Goal: Task Accomplishment & Management: Use online tool/utility

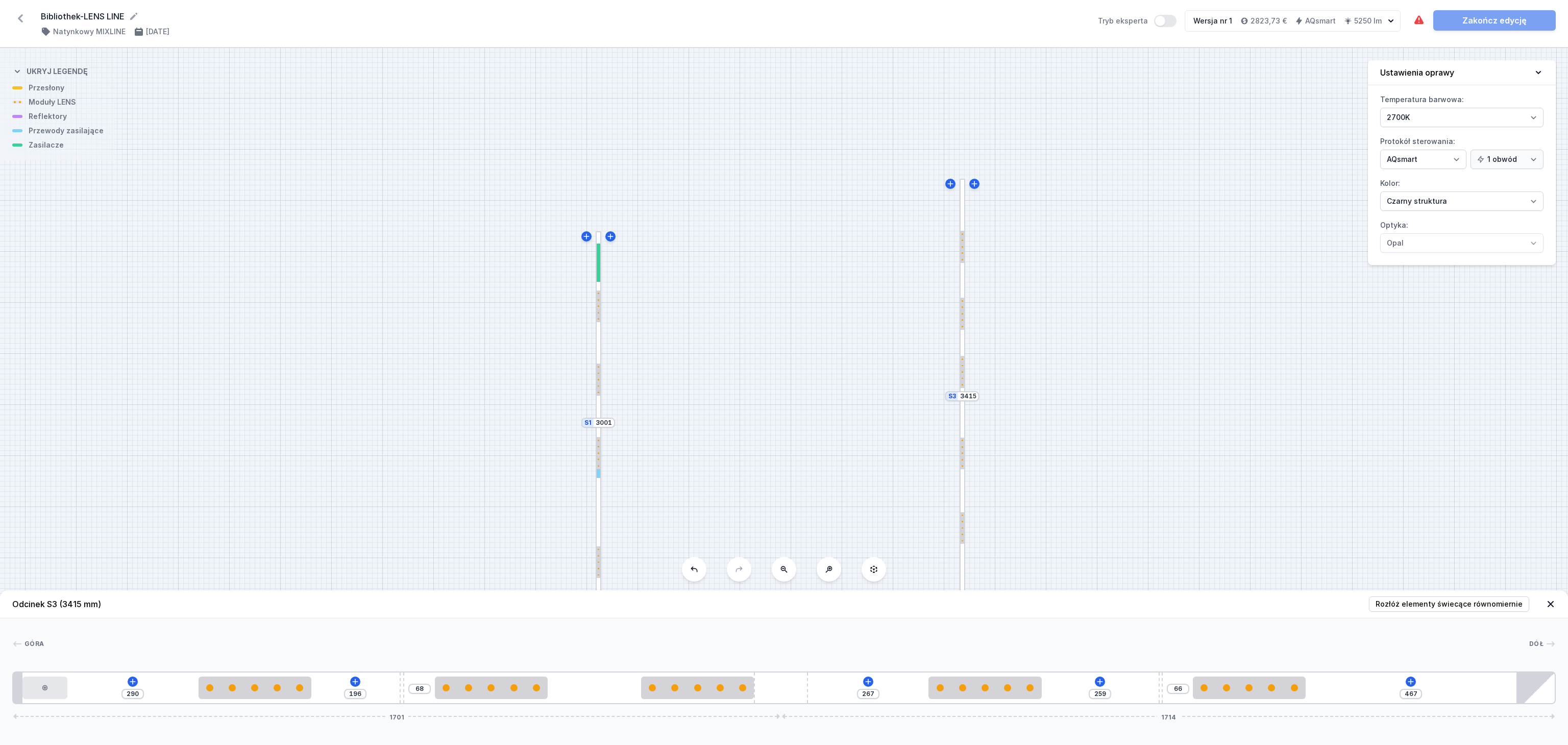
select select "2700"
select select "5"
select select "2"
click at [1207, 273] on div "S3 3415 S2 2894 S1 3001" at bounding box center [784, 396] width 1568 height 697
click at [1552, 599] on icon at bounding box center [1550, 604] width 10 height 10
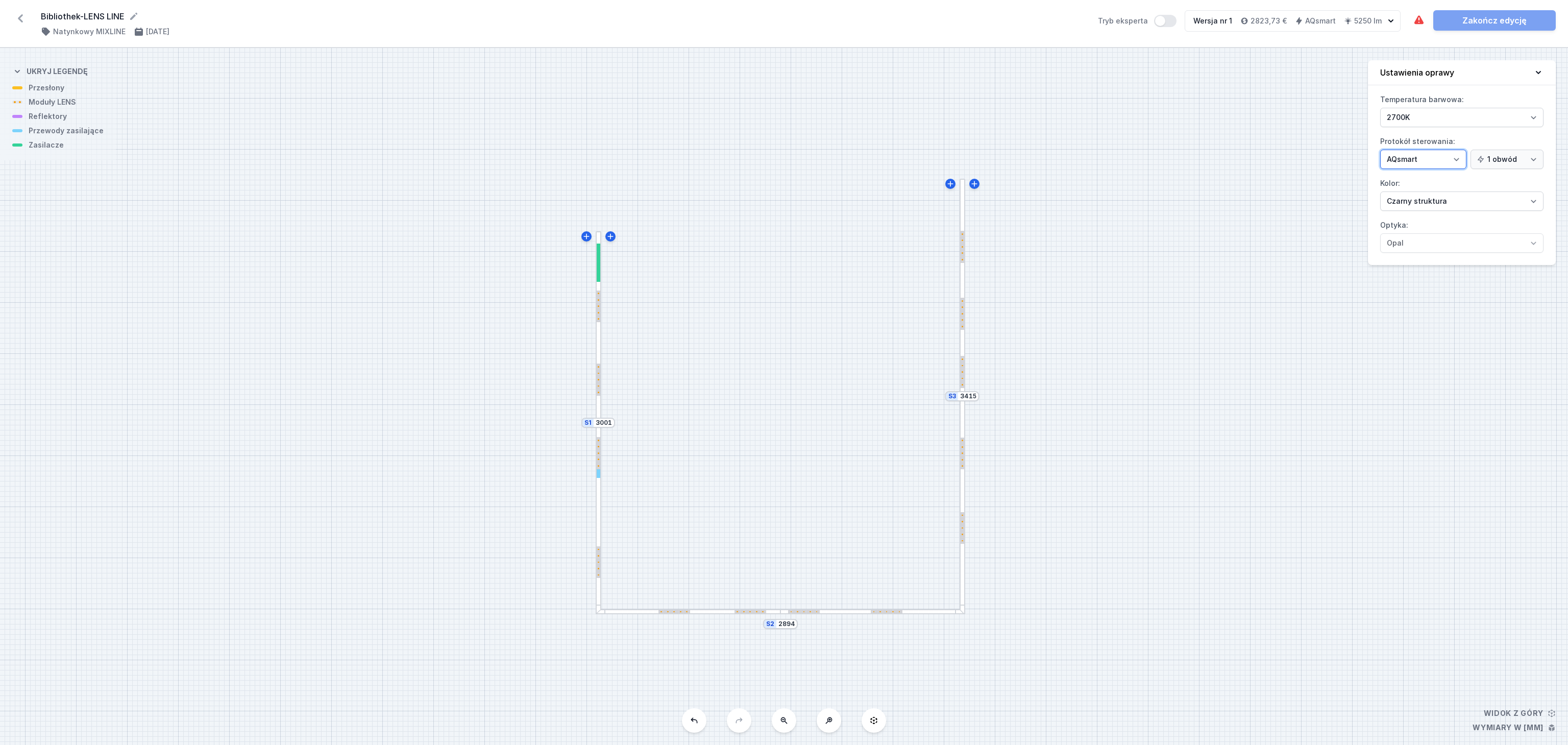
click at [1429, 164] on select "On/Off SwitchDIM DALI AQsmart" at bounding box center [1424, 160] width 86 height 19
select select "1"
click at [1380, 151] on select "On/Off SwitchDIM DALI AQsmart" at bounding box center [1424, 160] width 86 height 19
click at [720, 616] on div "S3 3415 S2 2894 S1 3001" at bounding box center [784, 396] width 1568 height 697
click at [597, 411] on div at bounding box center [598, 327] width 5 height 191
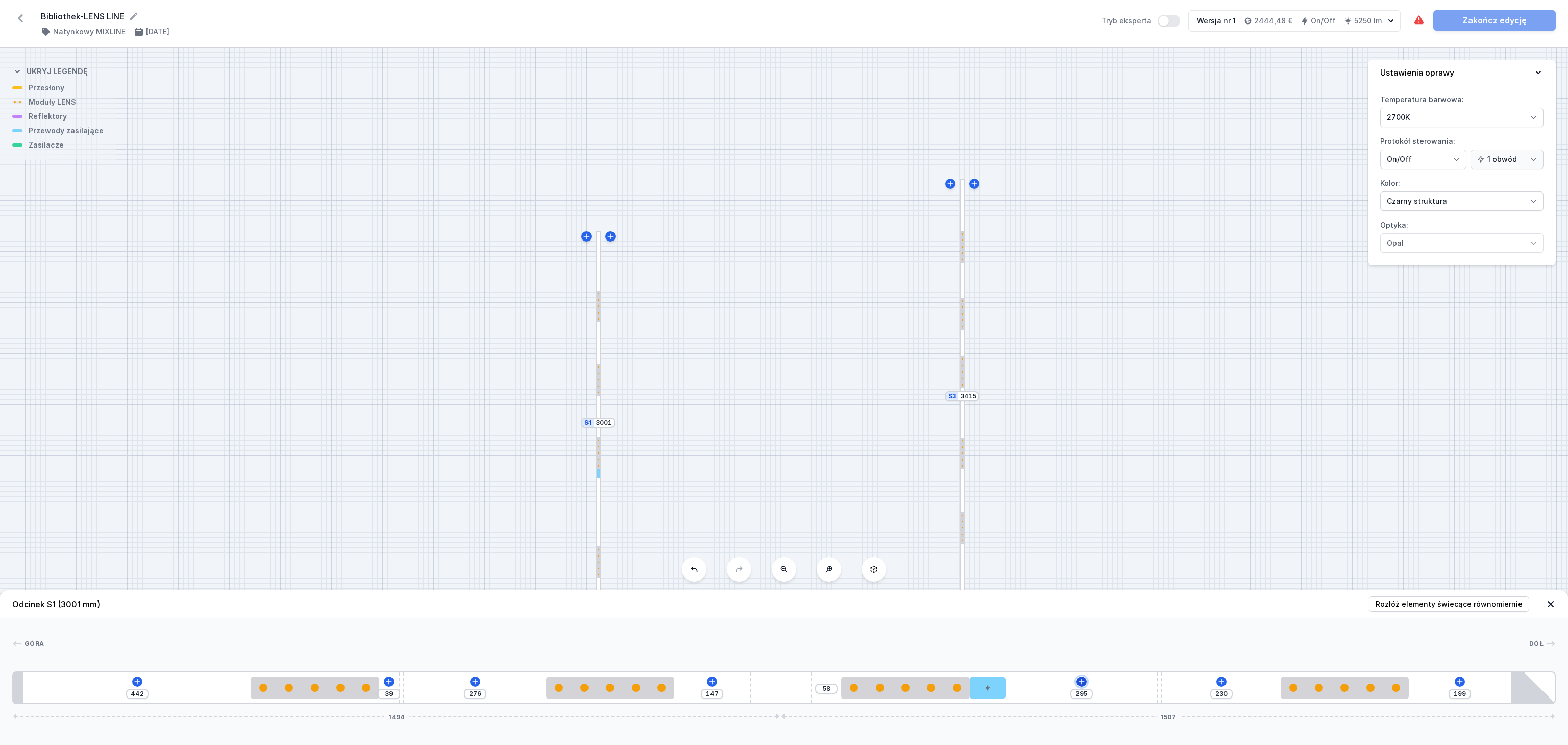
click at [1083, 679] on icon at bounding box center [1081, 682] width 8 height 8
click at [1064, 343] on div "S3 3415 S2 2894 S1 3001" at bounding box center [784, 396] width 1568 height 697
click at [965, 428] on div "S3 3415 S2 2894 S1 3001" at bounding box center [784, 396] width 1568 height 697
click at [964, 427] on div at bounding box center [962, 505] width 5 height 219
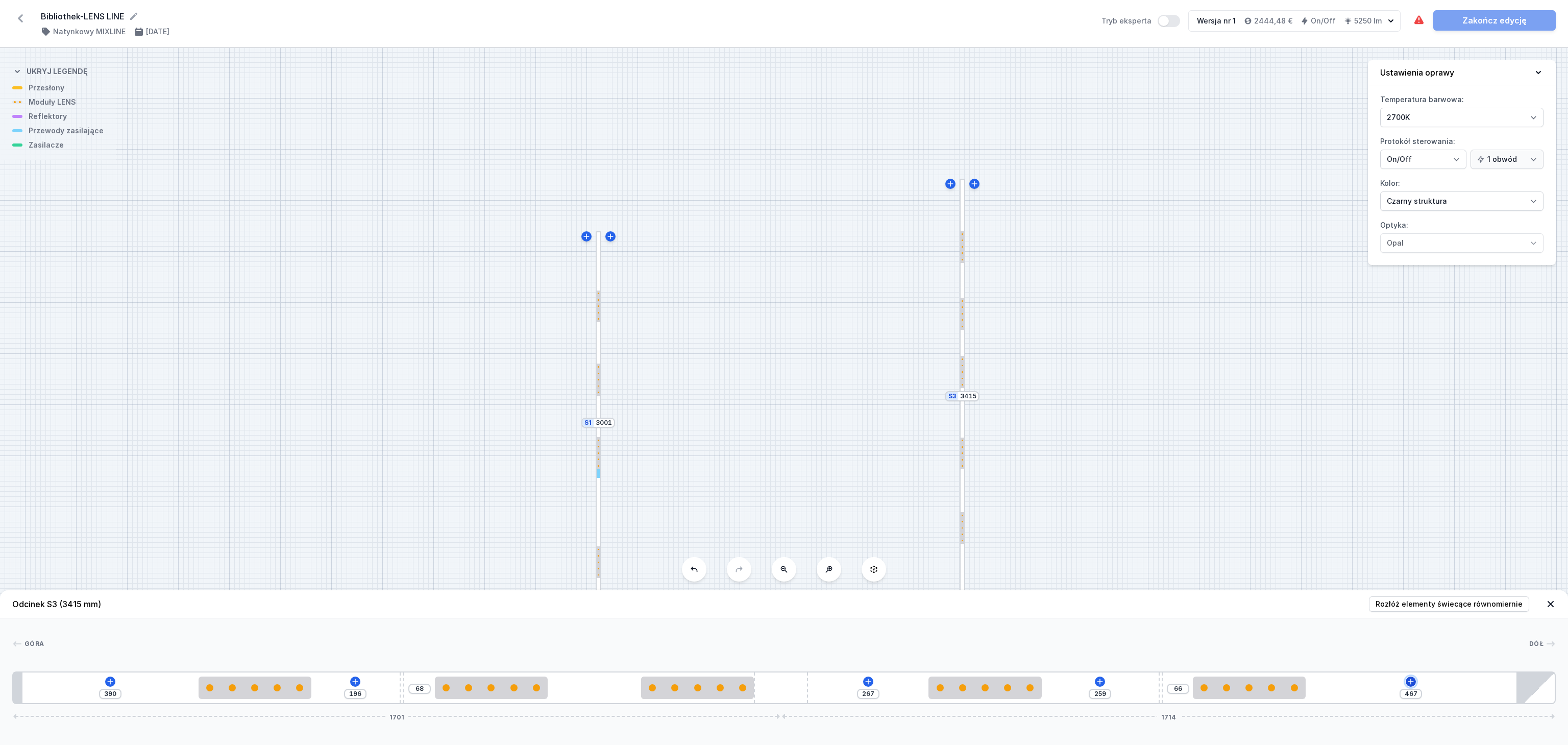
click at [1409, 679] on icon at bounding box center [1411, 682] width 8 height 8
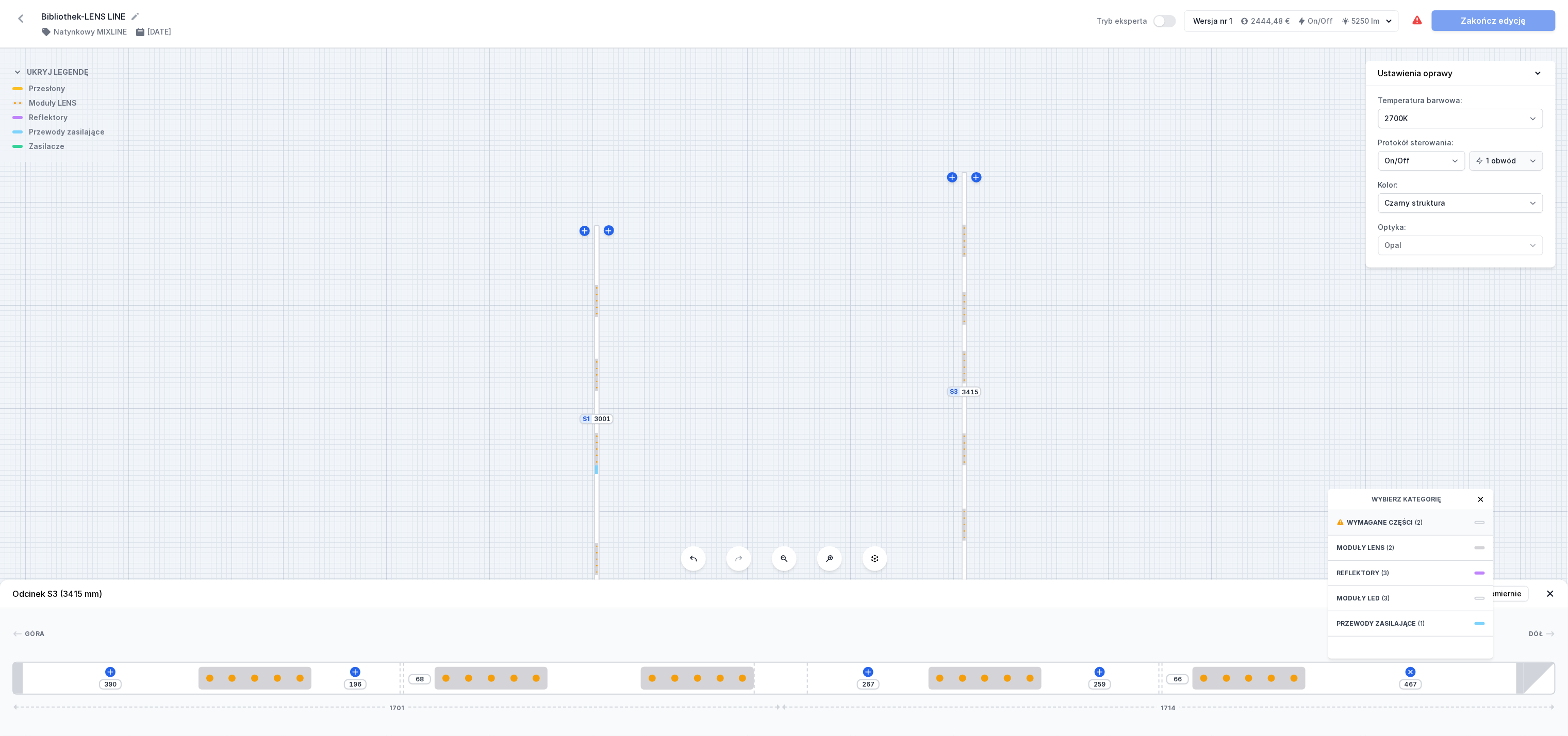
click at [1415, 527] on span "(2)" at bounding box center [1419, 522] width 8 height 8
click at [1406, 534] on div "ON/OFF Driver - up to 40W" at bounding box center [1410, 522] width 165 height 23
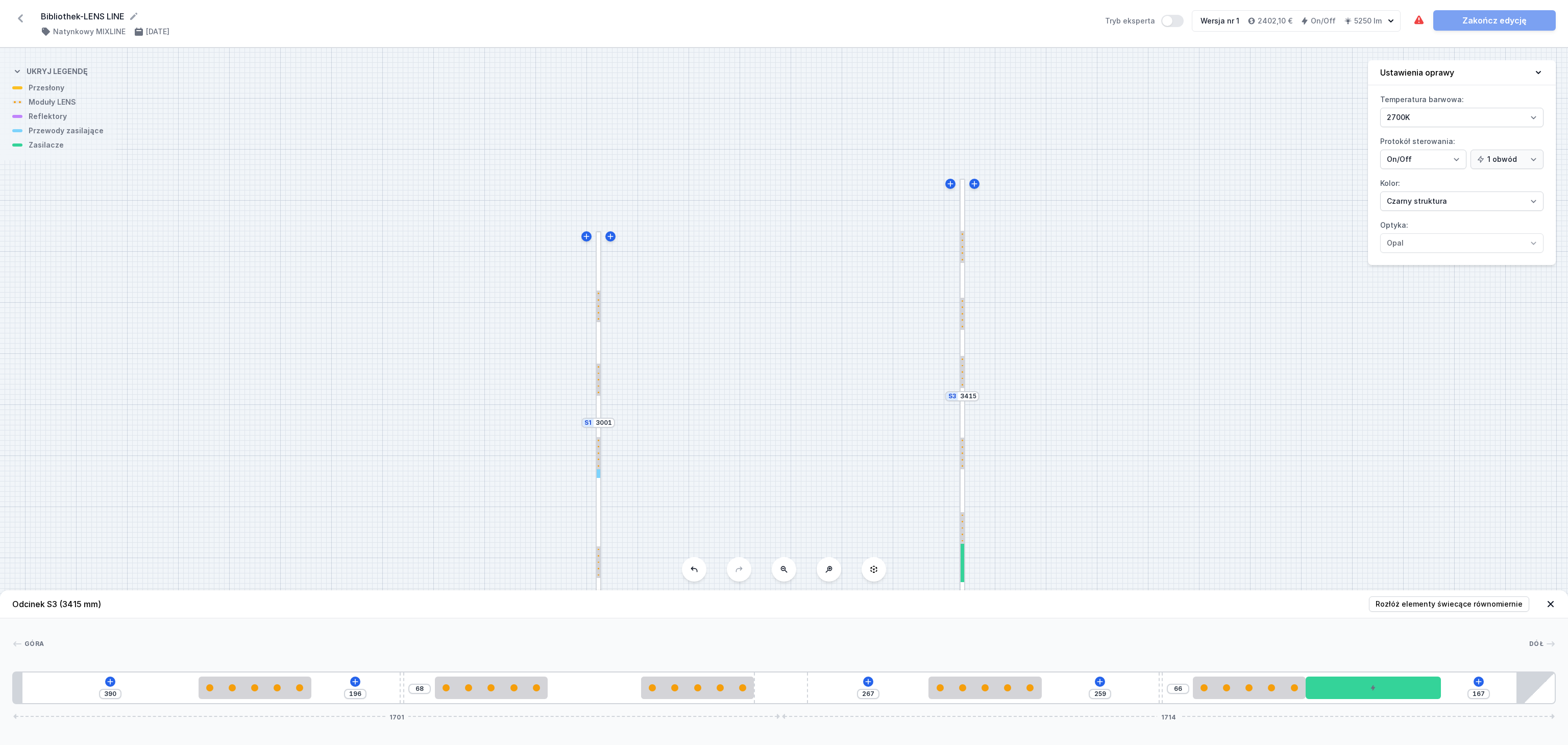
click at [596, 285] on div at bounding box center [598, 327] width 5 height 191
type input "199"
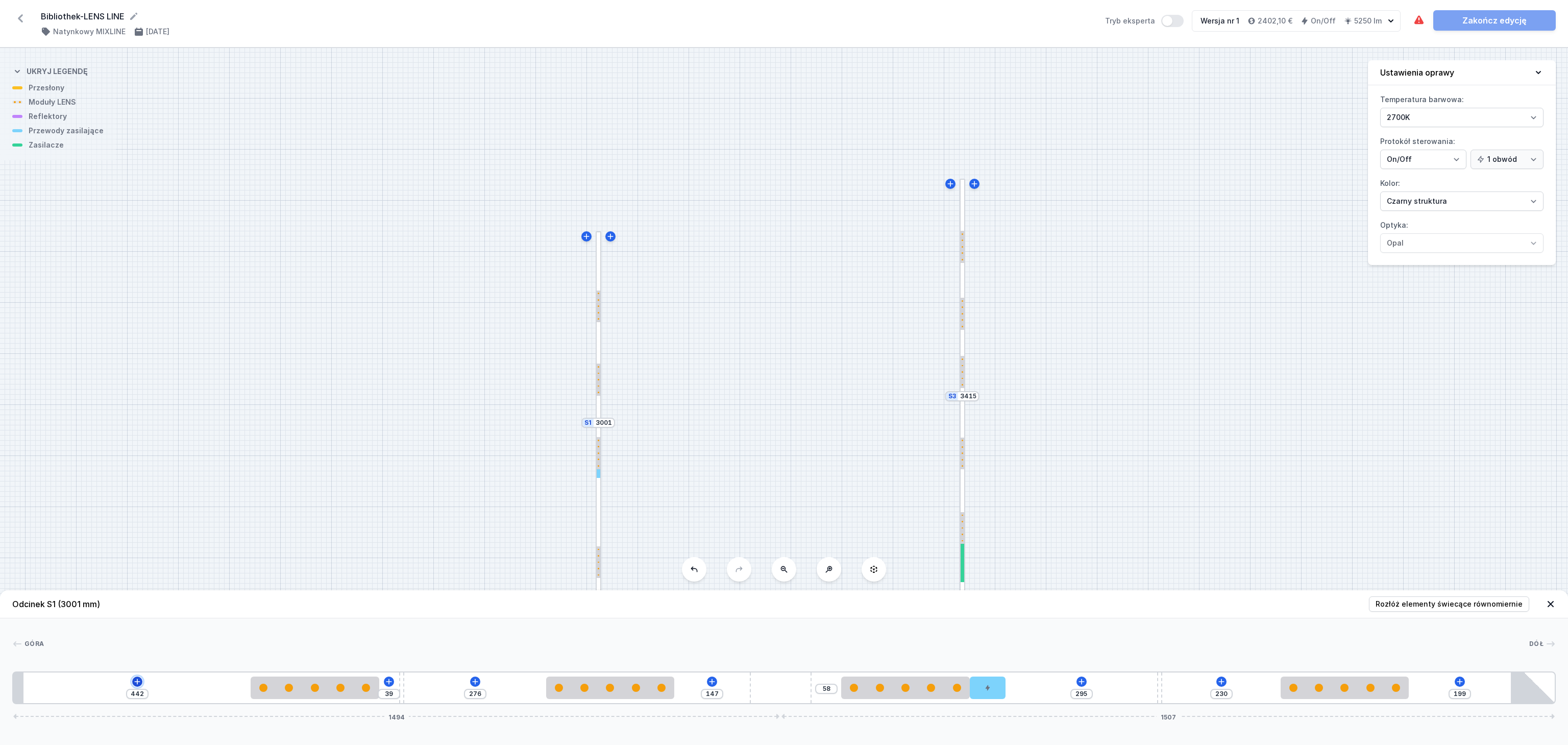
click at [133, 678] on icon at bounding box center [138, 682] width 8 height 8
click at [142, 531] on span "(1)" at bounding box center [145, 533] width 7 height 8
click at [143, 534] on span "ON/OFF Driver - up to 16W" at bounding box center [137, 532] width 147 height 10
type input "142"
click at [472, 683] on icon at bounding box center [475, 682] width 8 height 8
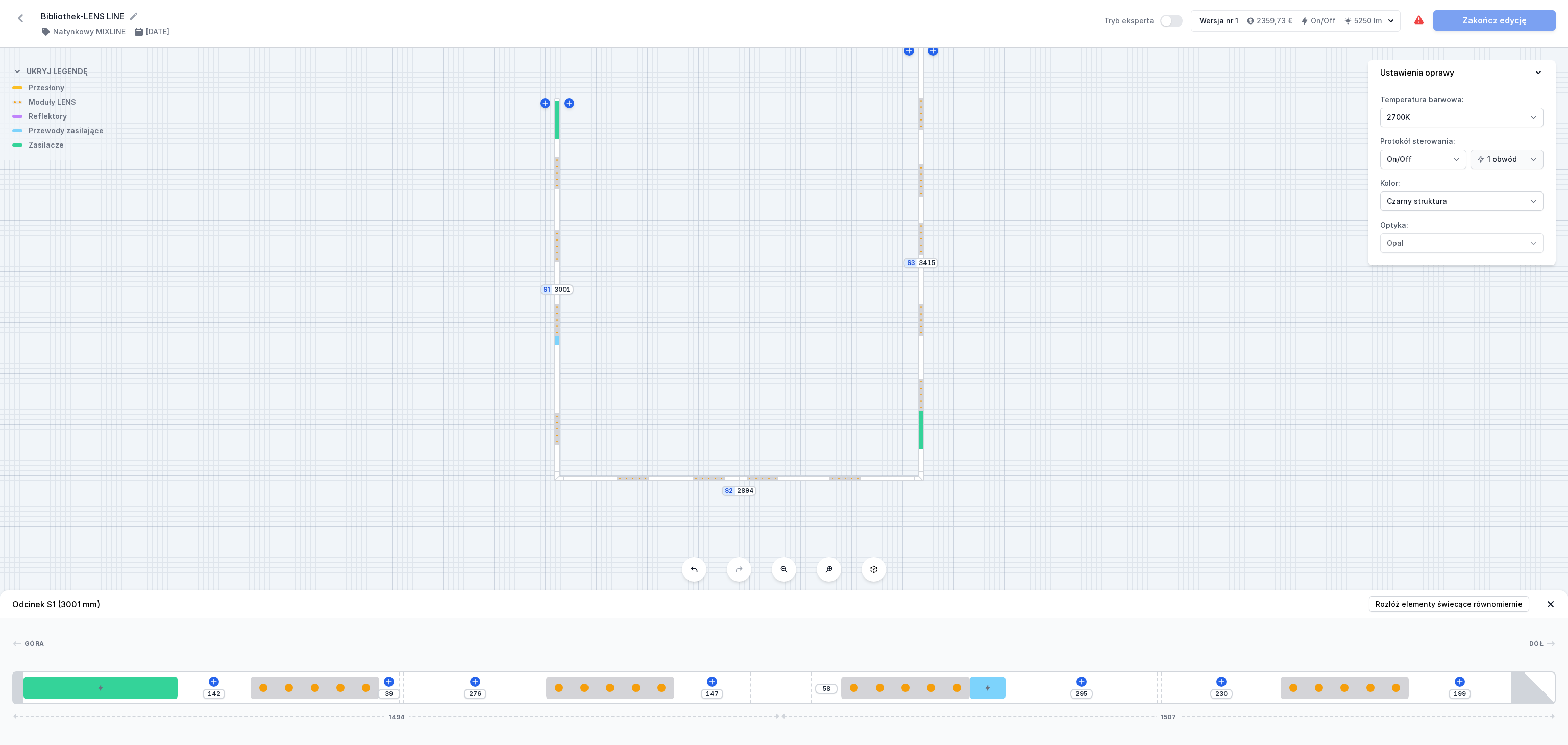
drag, startPoint x: 762, startPoint y: 427, endPoint x: 1065, endPoint y: 514, distance: 315.2
click at [720, 293] on div "S3 3415 S2 2894 S1 3001" at bounding box center [784, 396] width 1568 height 697
click at [612, 477] on div at bounding box center [647, 478] width 185 height 5
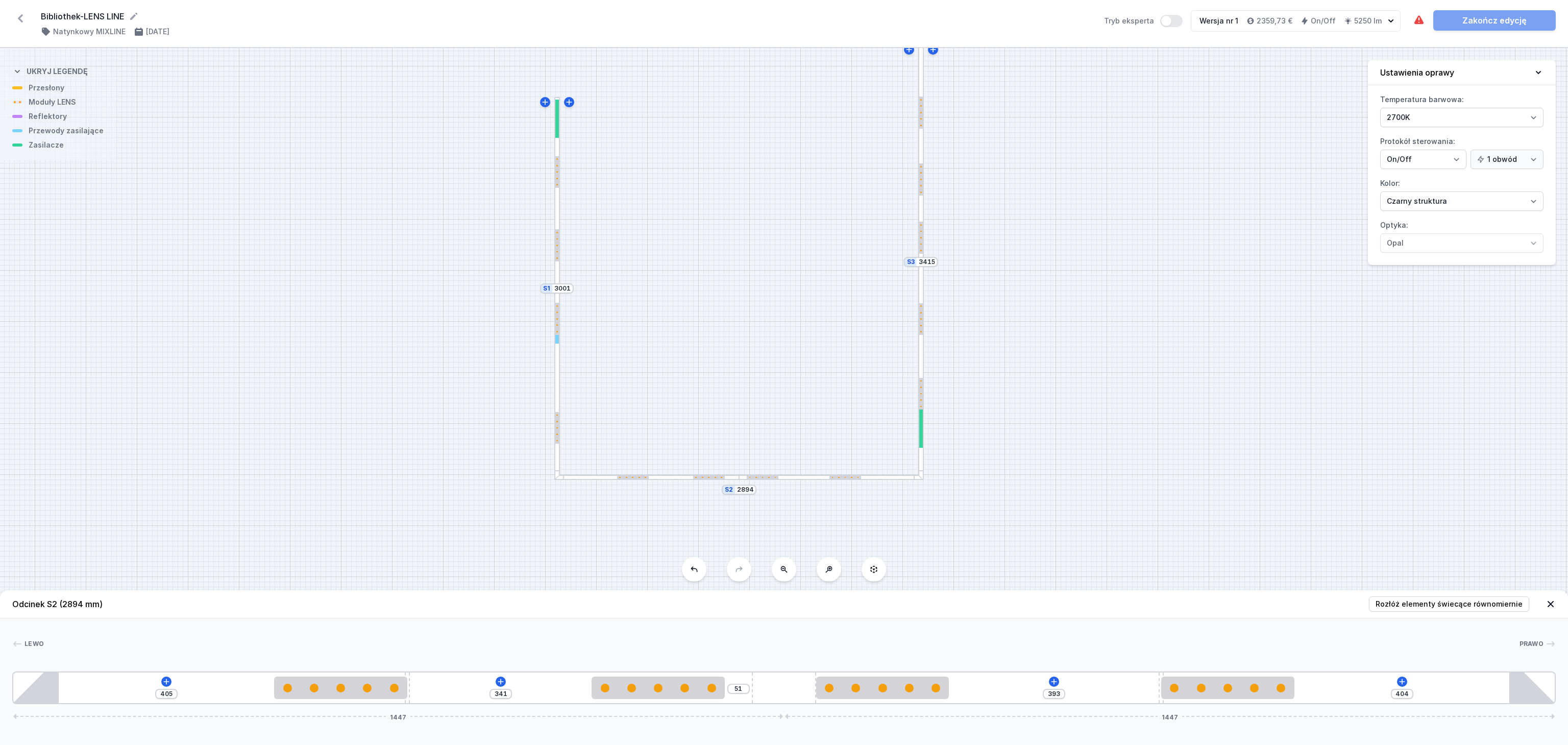
click at [921, 368] on div at bounding box center [921, 371] width 5 height 219
type input "167"
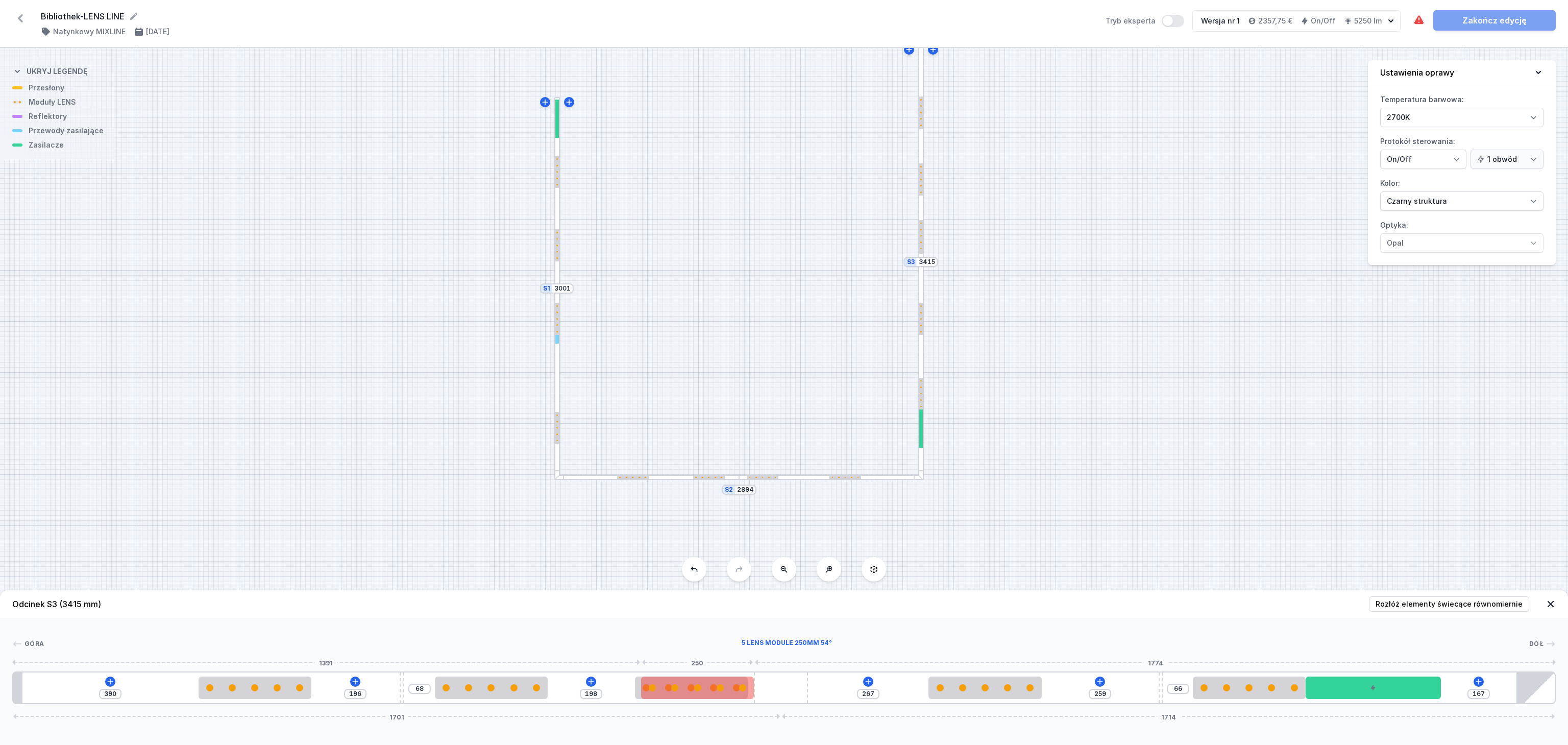
type input "199"
click at [695, 690] on div "390 196 68 199 267 259 66 167 1701 1714" at bounding box center [784, 688] width 1543 height 33
type input "118"
type input "17"
drag, startPoint x: 715, startPoint y: 690, endPoint x: 834, endPoint y: 685, distance: 119.1
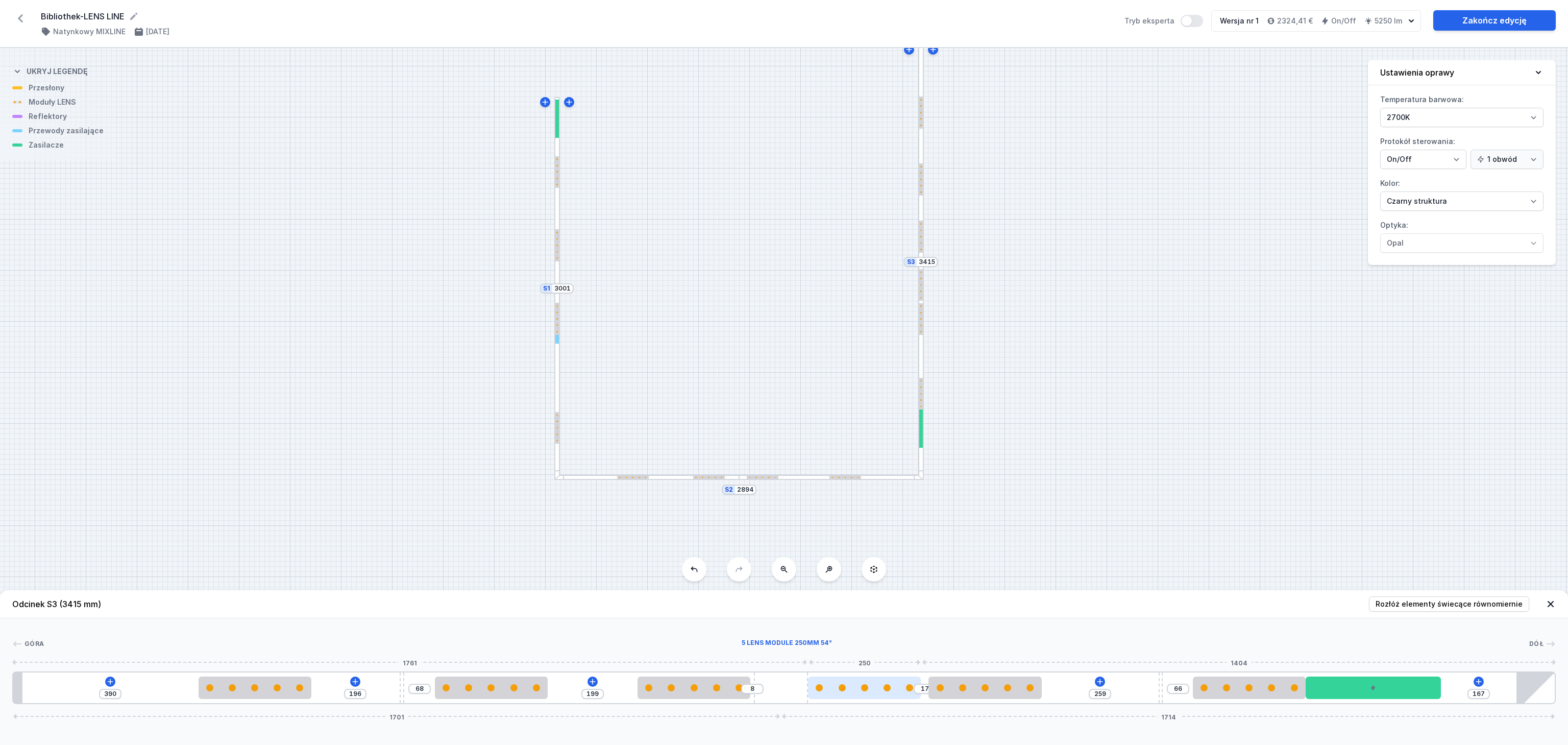
click at [845, 698] on div at bounding box center [864, 687] width 113 height 23
select select "1514"
click at [892, 659] on icon at bounding box center [890, 658] width 8 height 8
type input "267"
click at [1478, 25] on link "Zakończ edycję" at bounding box center [1494, 21] width 123 height 21
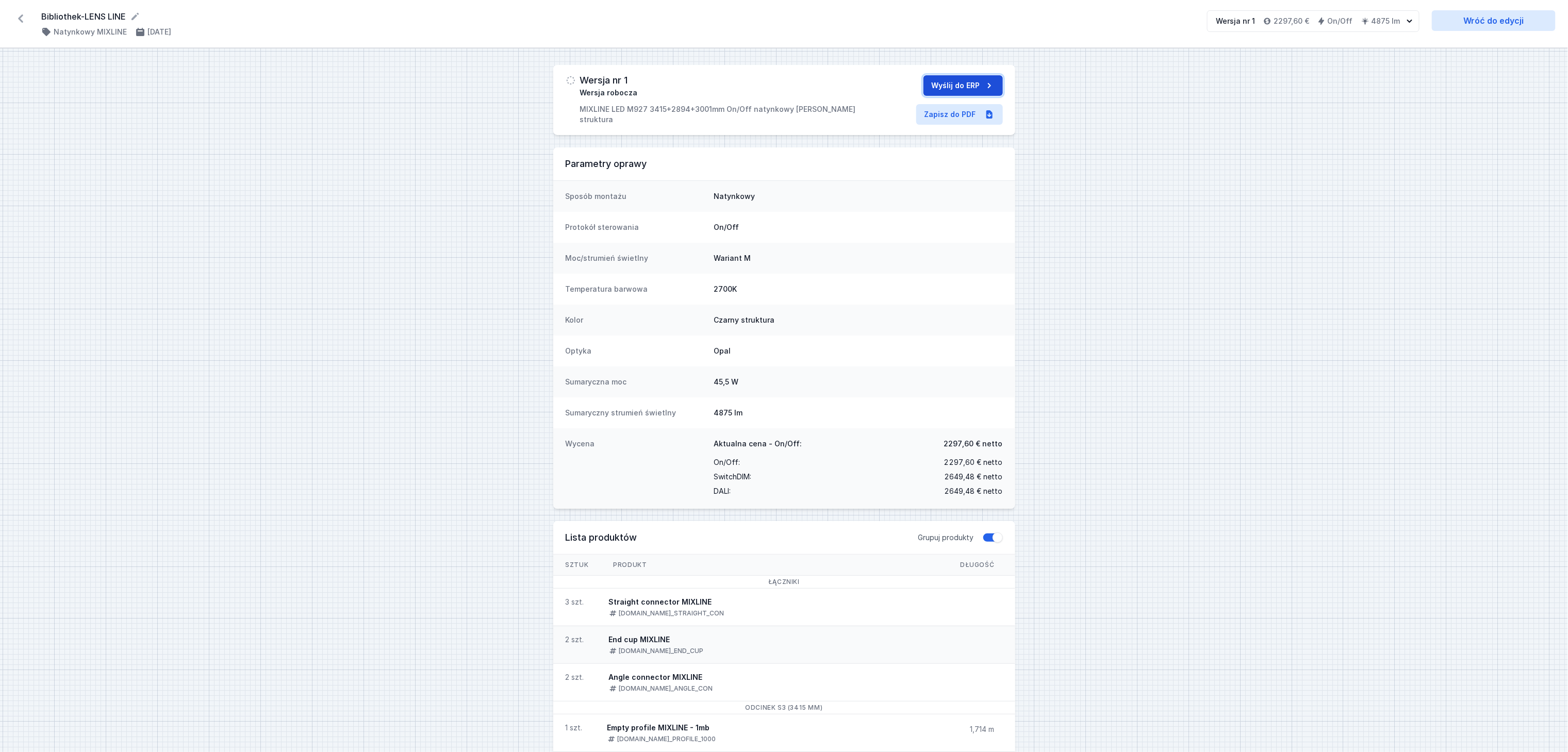
click at [959, 82] on button "Wyślij do ERP" at bounding box center [963, 86] width 80 height 21
click at [859, 85] on button "Utwórz kopię" at bounding box center [854, 86] width 74 height 21
select select "2700"
select select "2"
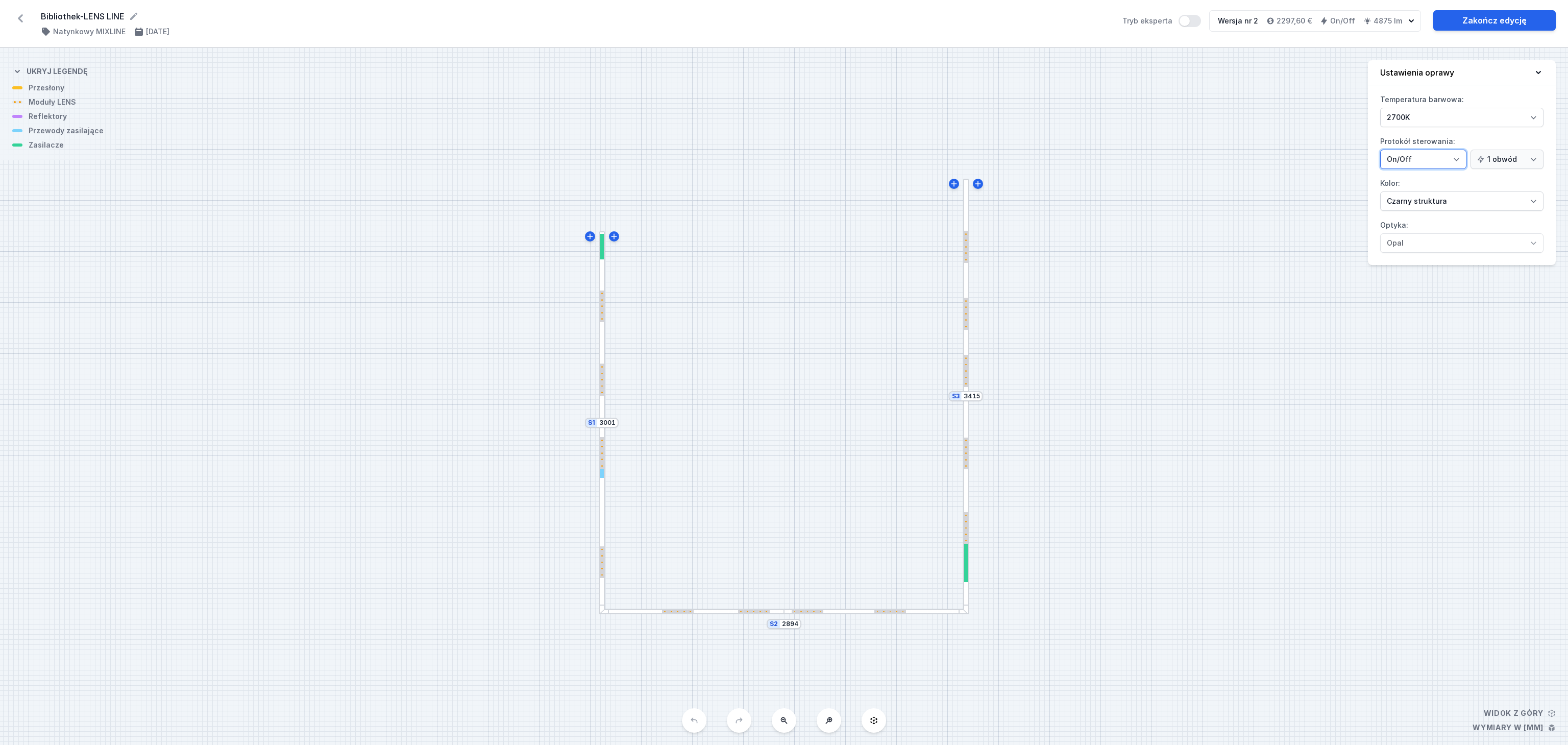
click at [1423, 162] on select "On/Off SwitchDIM DALI AQsmart" at bounding box center [1424, 160] width 86 height 19
select select "5"
click at [1380, 151] on select "On/Off SwitchDIM DALI AQsmart" at bounding box center [1424, 160] width 86 height 19
click at [964, 267] on div at bounding box center [966, 287] width 5 height 217
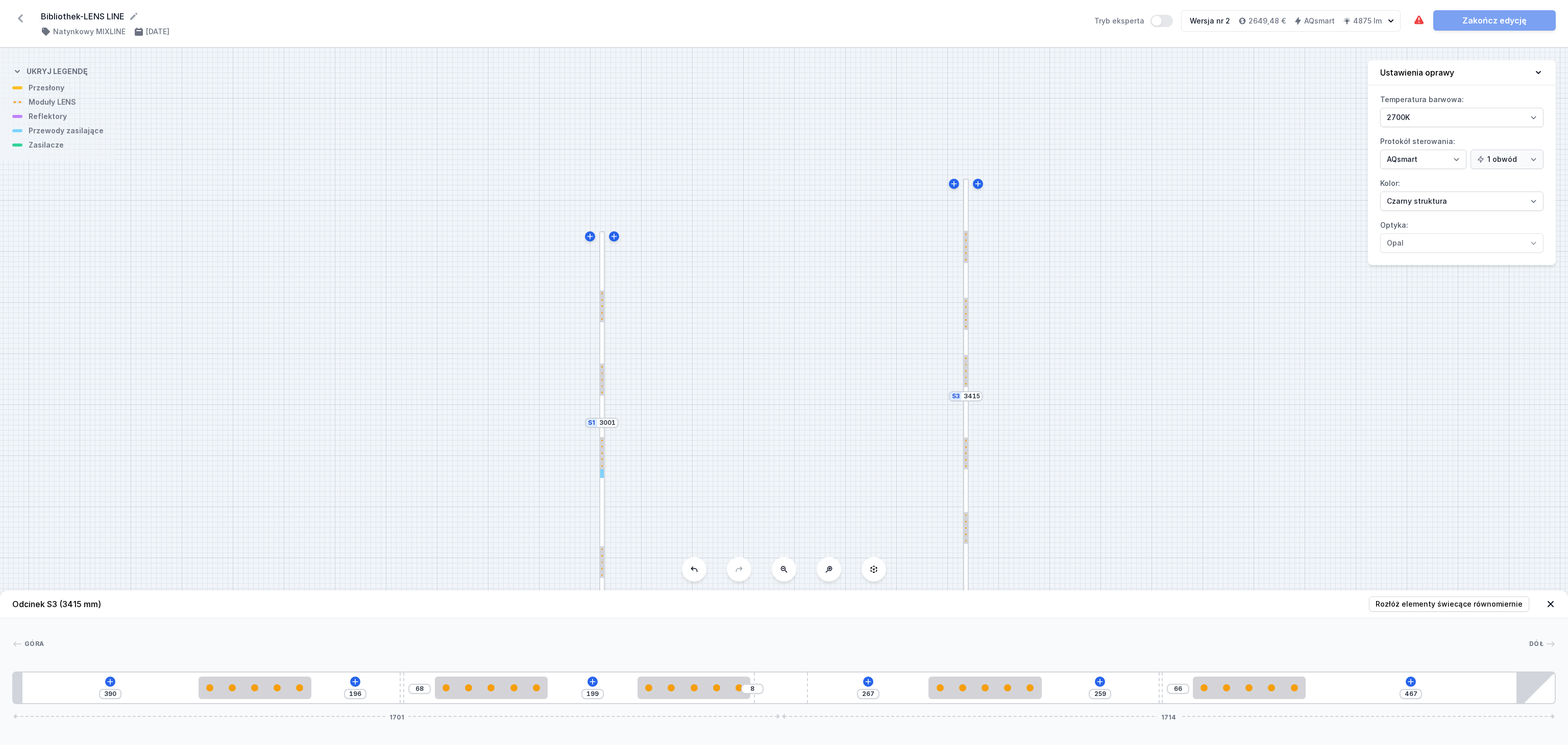
click at [602, 349] on div at bounding box center [602, 327] width 5 height 191
type input "199"
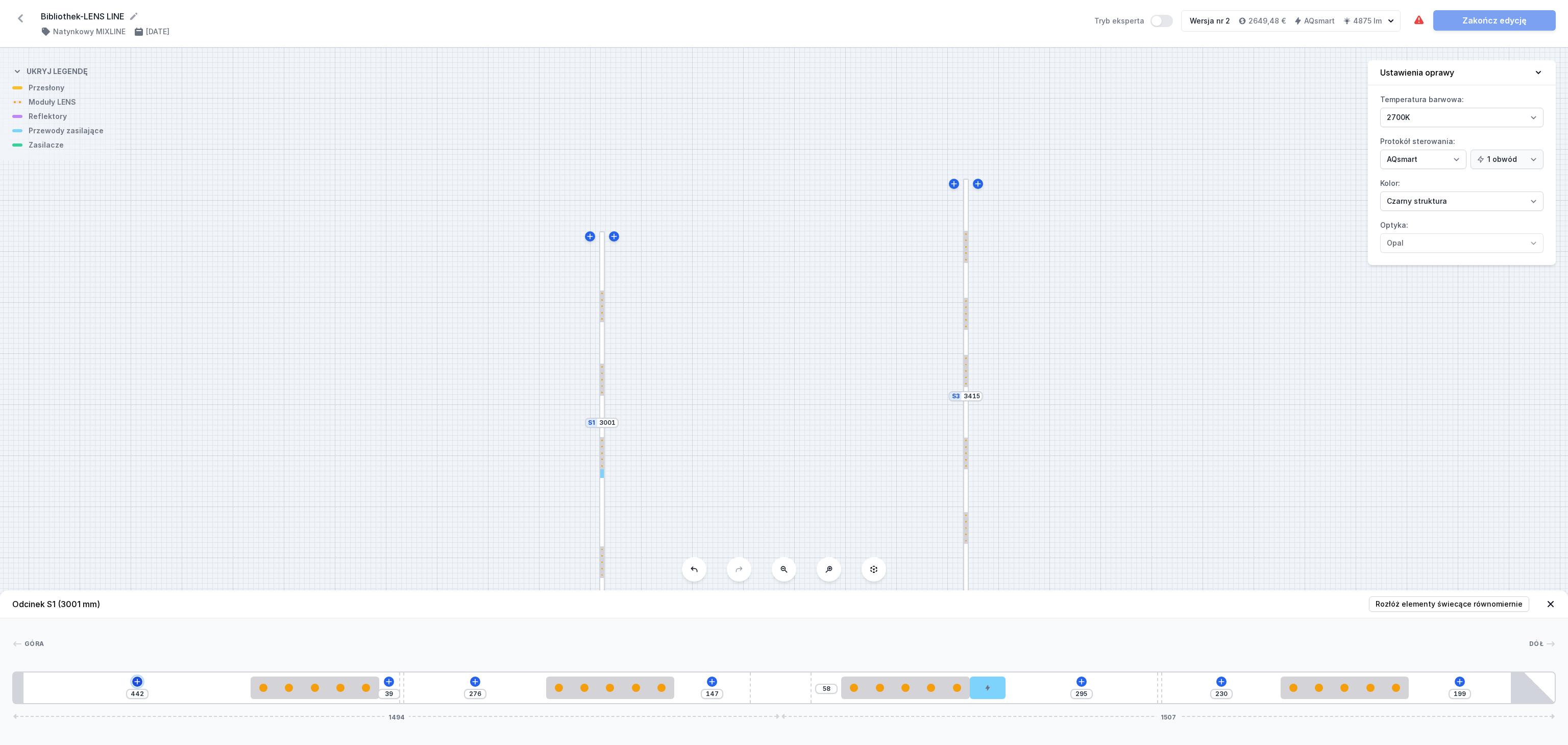
click at [136, 684] on icon at bounding box center [138, 682] width 8 height 8
click at [170, 538] on div "Wymagane części (2)" at bounding box center [137, 534] width 164 height 25
click at [148, 531] on span "DALI Driver - up to 75W" at bounding box center [137, 532] width 147 height 10
click at [1460, 682] on icon at bounding box center [1460, 681] width 5 height 5
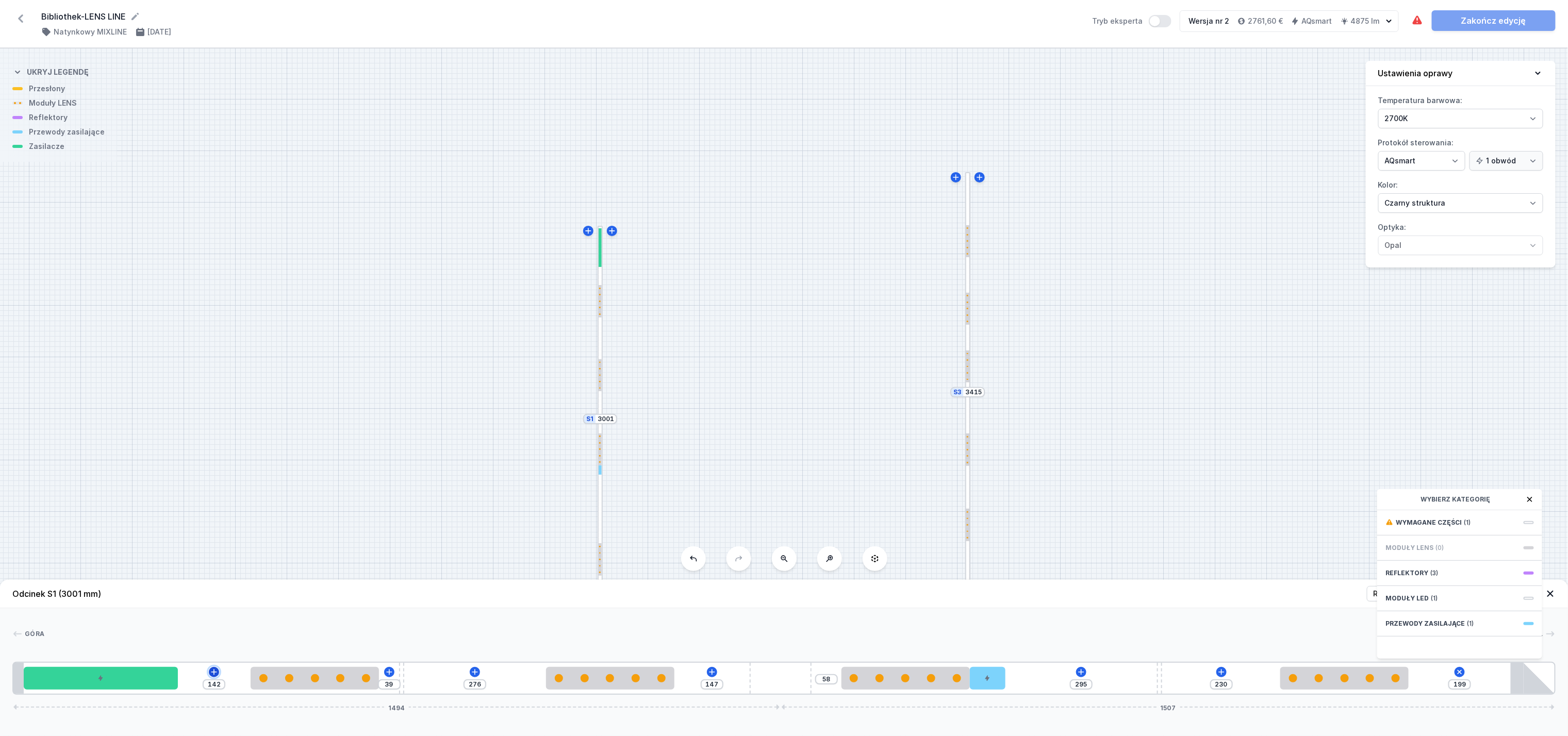
click at [212, 677] on icon at bounding box center [214, 672] width 8 height 8
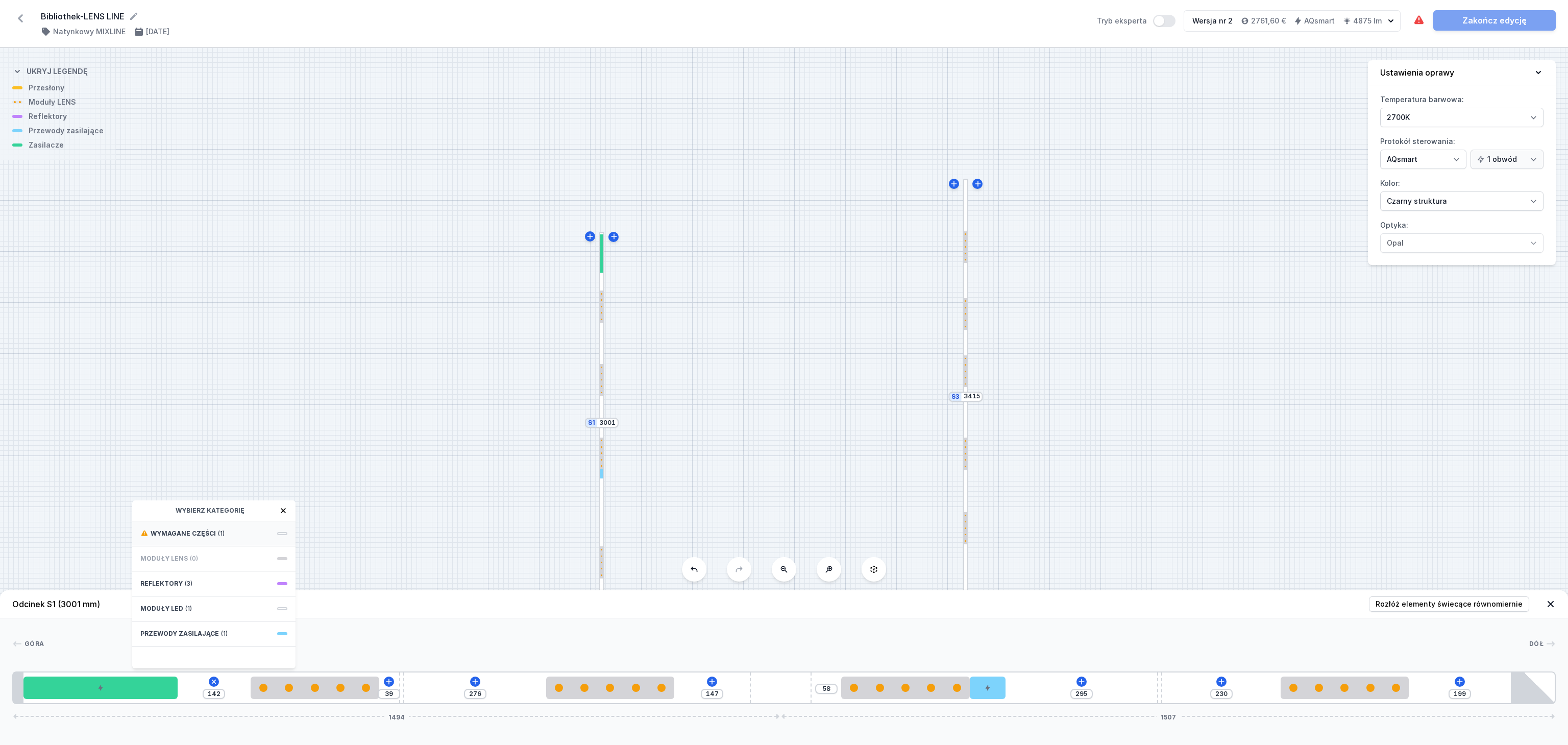
click at [218, 531] on span "(1)" at bounding box center [221, 533] width 7 height 8
click at [218, 533] on span "Casambi / AQsmart" at bounding box center [214, 532] width 147 height 10
type input "42"
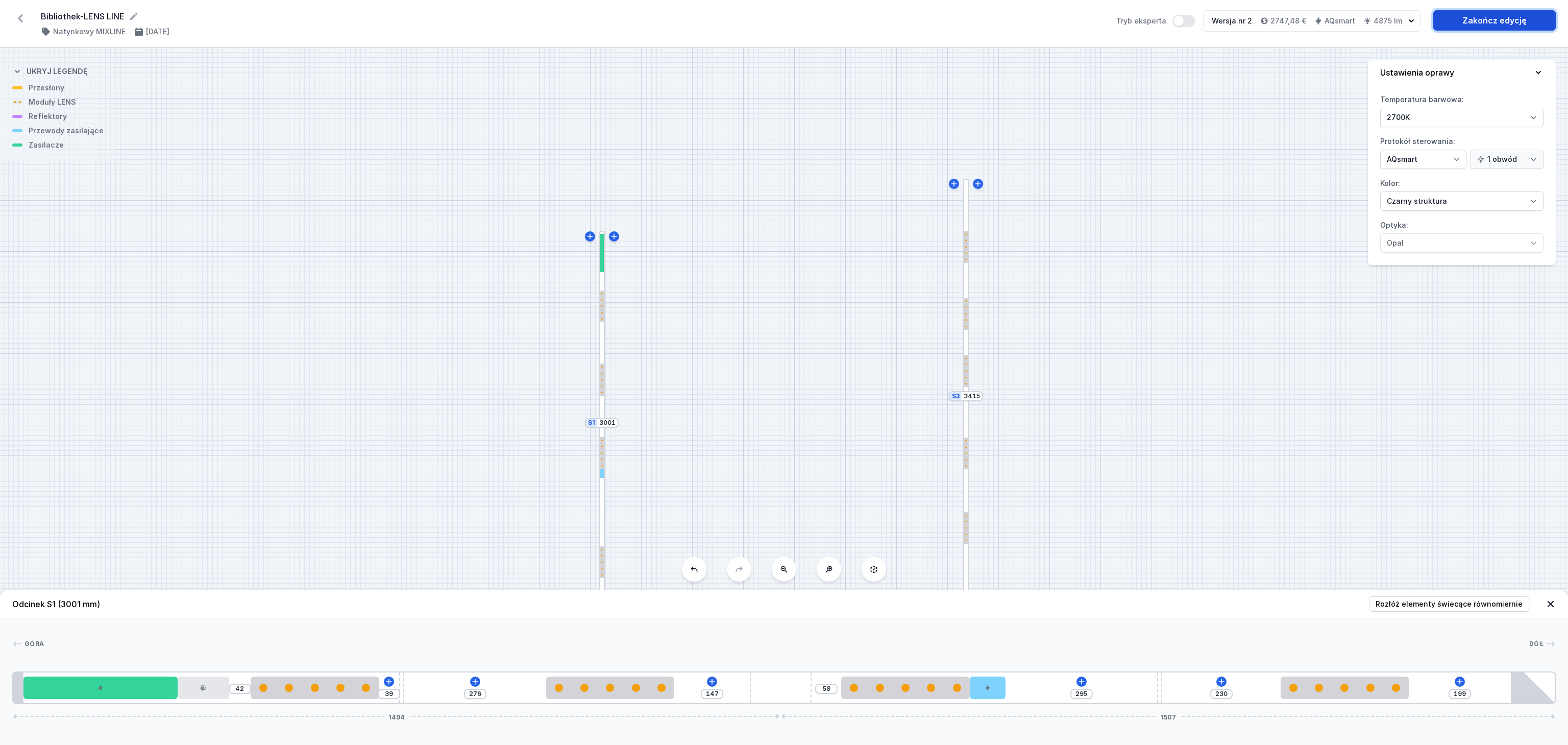
click at [1503, 21] on link "Zakończ edycję" at bounding box center [1494, 21] width 123 height 21
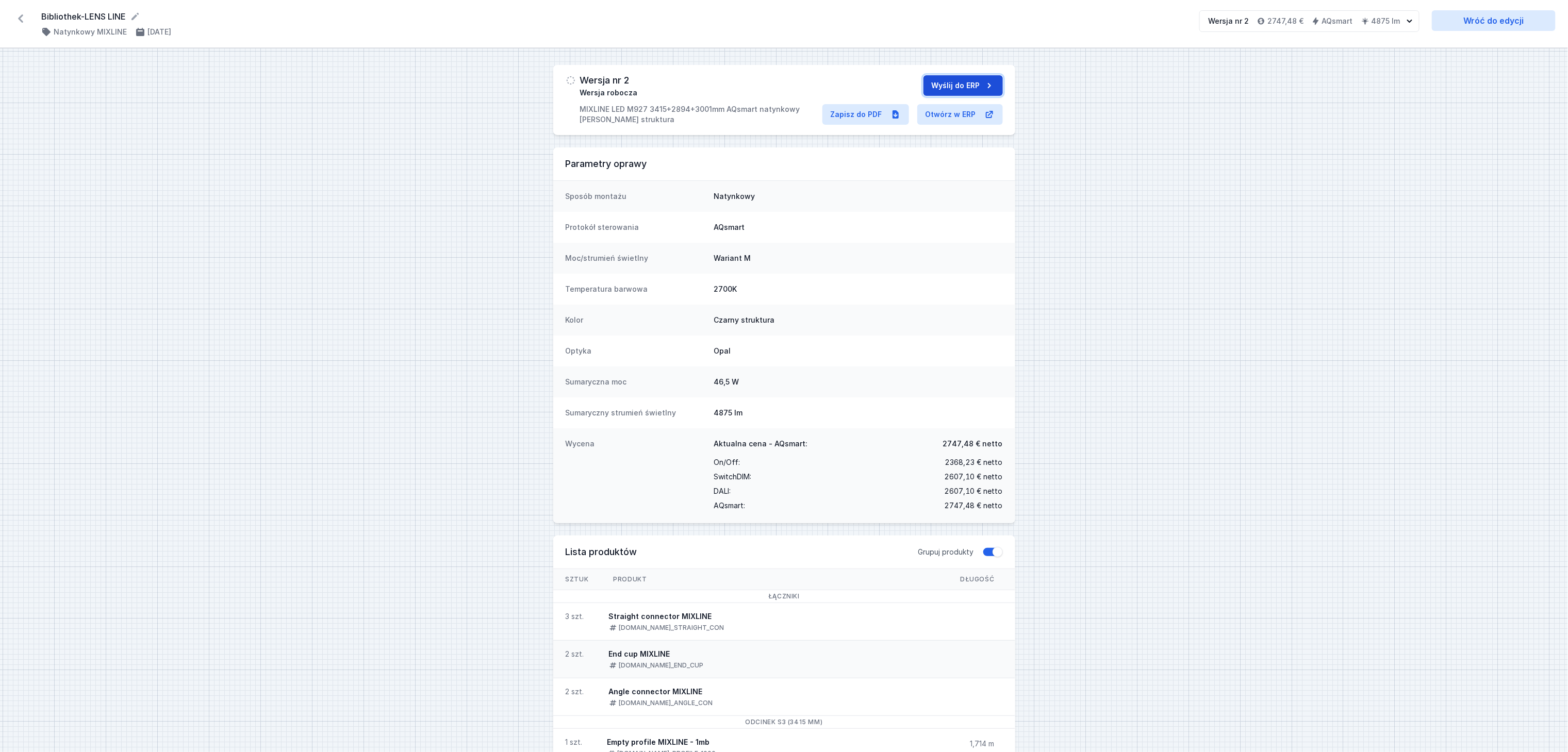
click at [952, 88] on button "Wyślij do ERP" at bounding box center [963, 86] width 80 height 21
click at [21, 22] on icon at bounding box center [21, 19] width 17 height 17
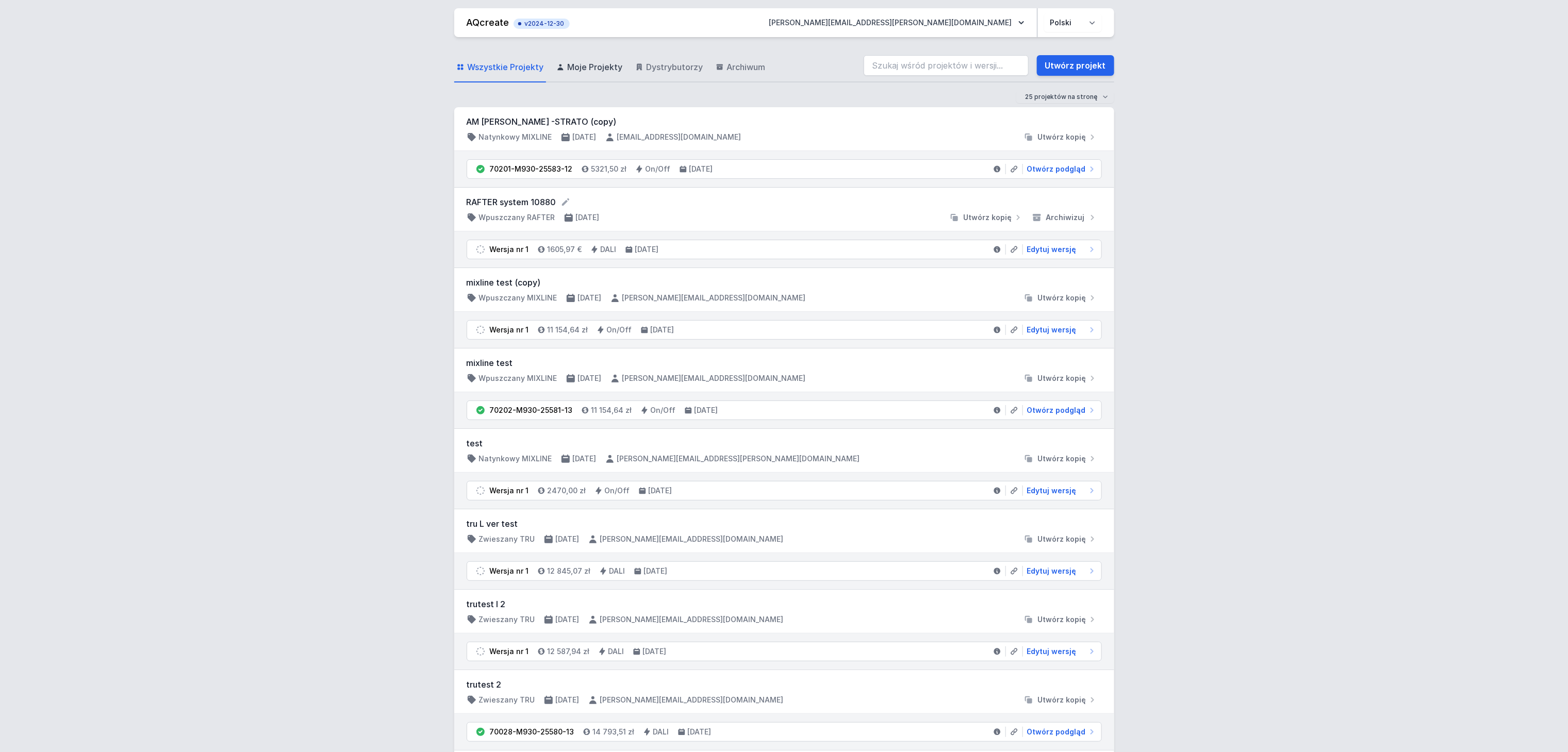
click at [600, 70] on span "Moje Projekty" at bounding box center [595, 67] width 55 height 12
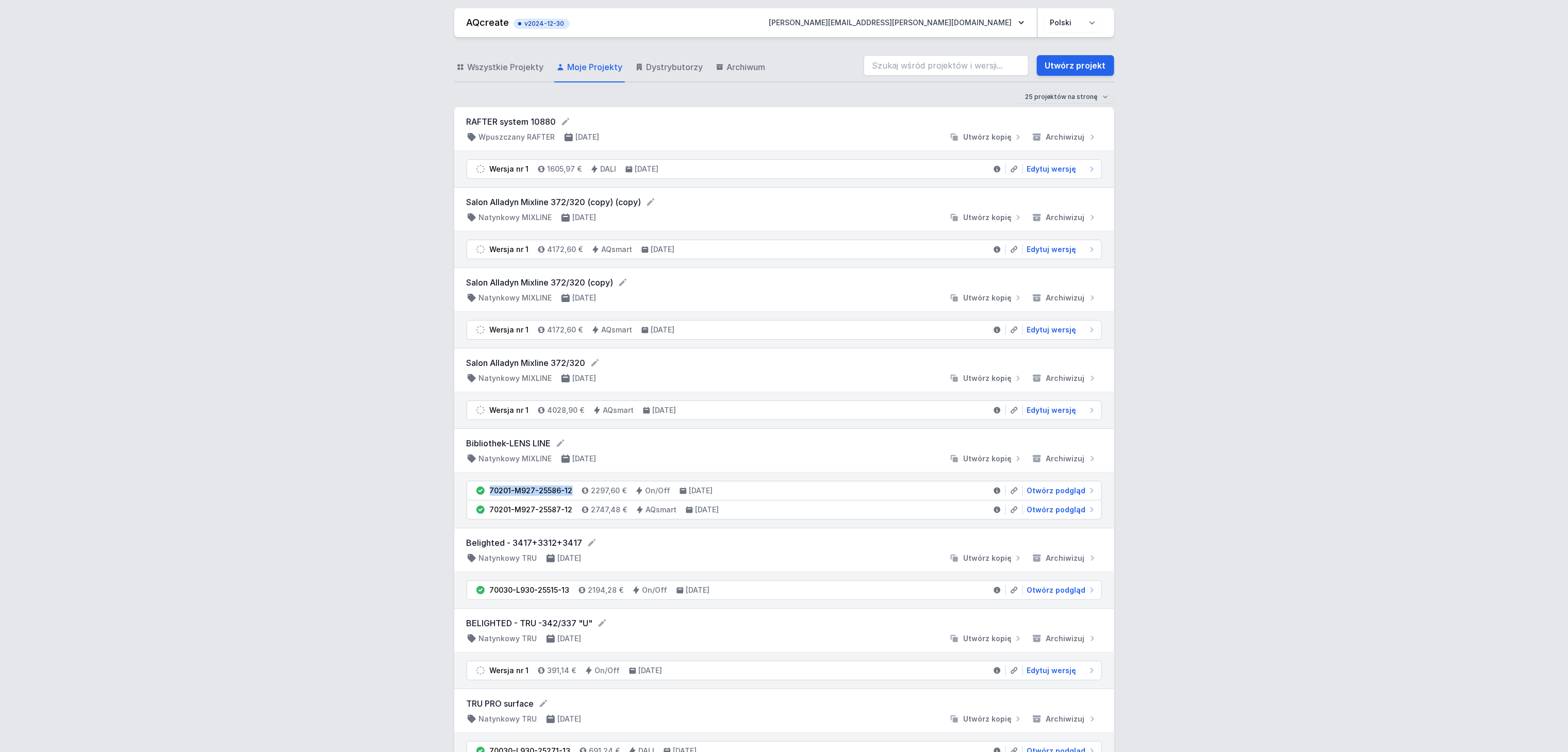
drag, startPoint x: 492, startPoint y: 496, endPoint x: 570, endPoint y: 491, distance: 78.2
click at [570, 491] on li "70201-M927-25586-12 2297,60 € On/Off [DATE] Otwórz podgląd" at bounding box center [784, 491] width 634 height 19
copy div "70201-M927-25586-12"
drag, startPoint x: 489, startPoint y: 513, endPoint x: 569, endPoint y: 513, distance: 80.0
click at [569, 513] on li "70201-M927-25587-12 2747,48 € AQsmart [DATE] Otwórz podgląd" at bounding box center [784, 509] width 634 height 19
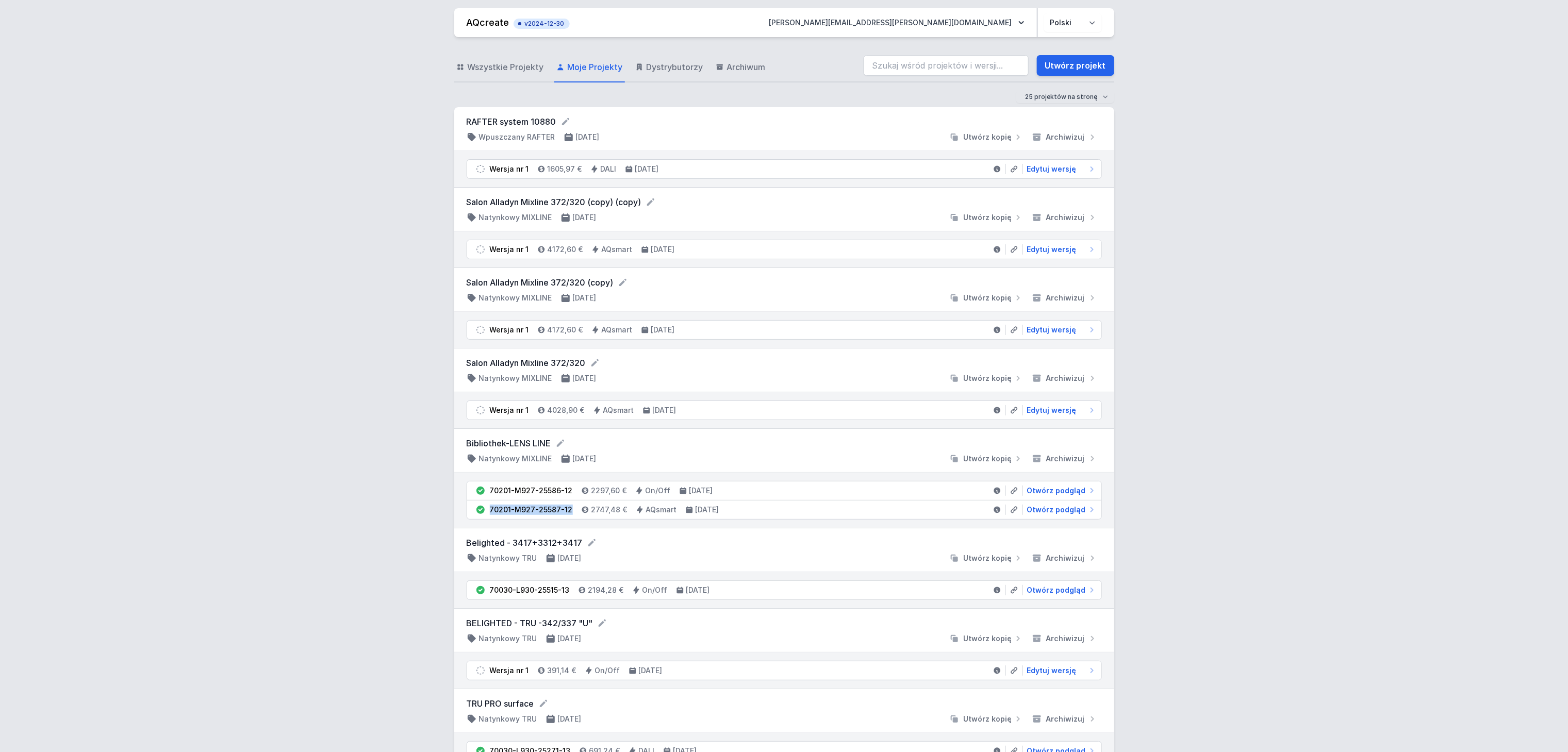
copy div "70201-M927-25587-12"
click at [1047, 492] on span "Otwórz podgląd" at bounding box center [1056, 491] width 59 height 10
click at [997, 494] on icon at bounding box center [997, 491] width 7 height 7
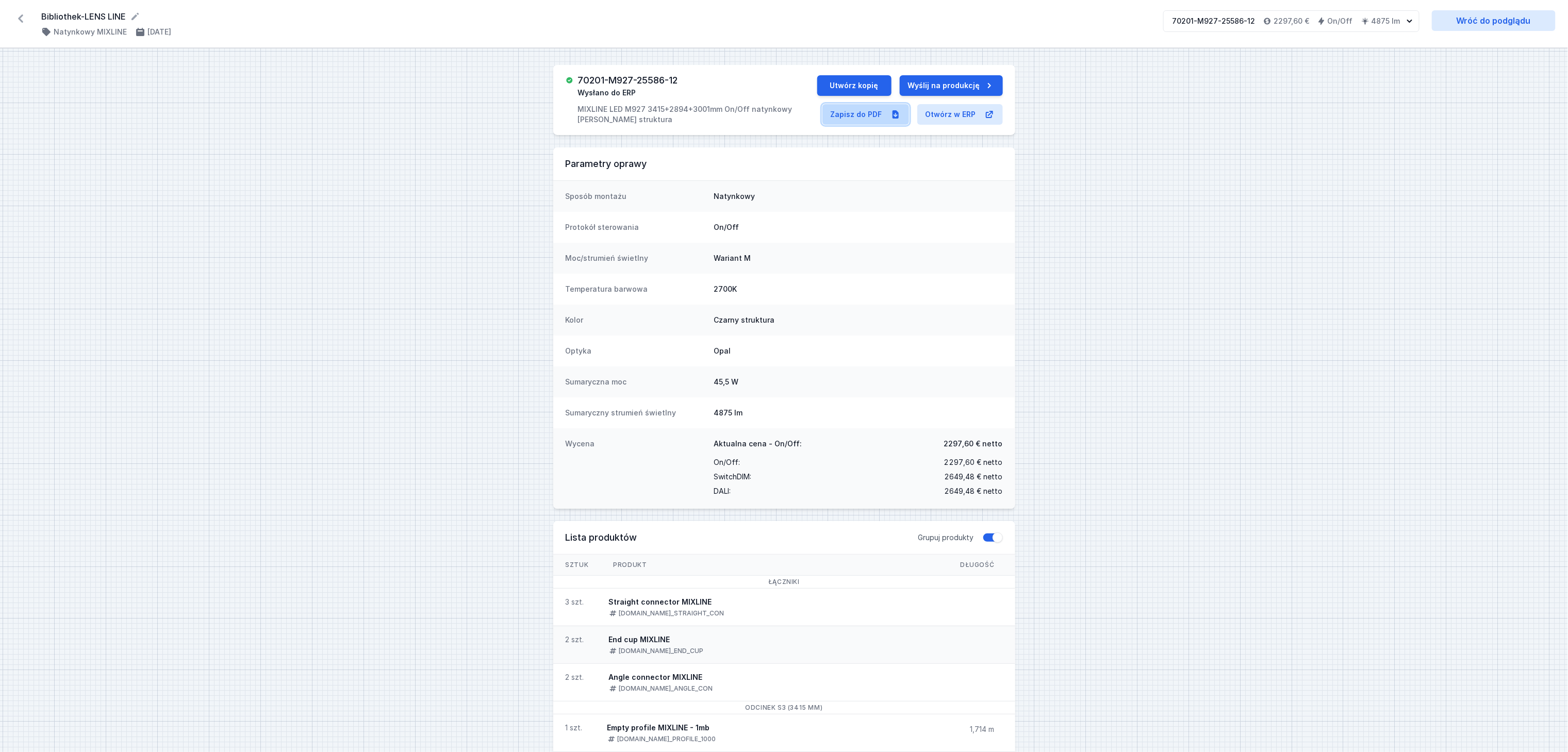
click at [855, 111] on link "Zapisz do PDF" at bounding box center [866, 115] width 86 height 21
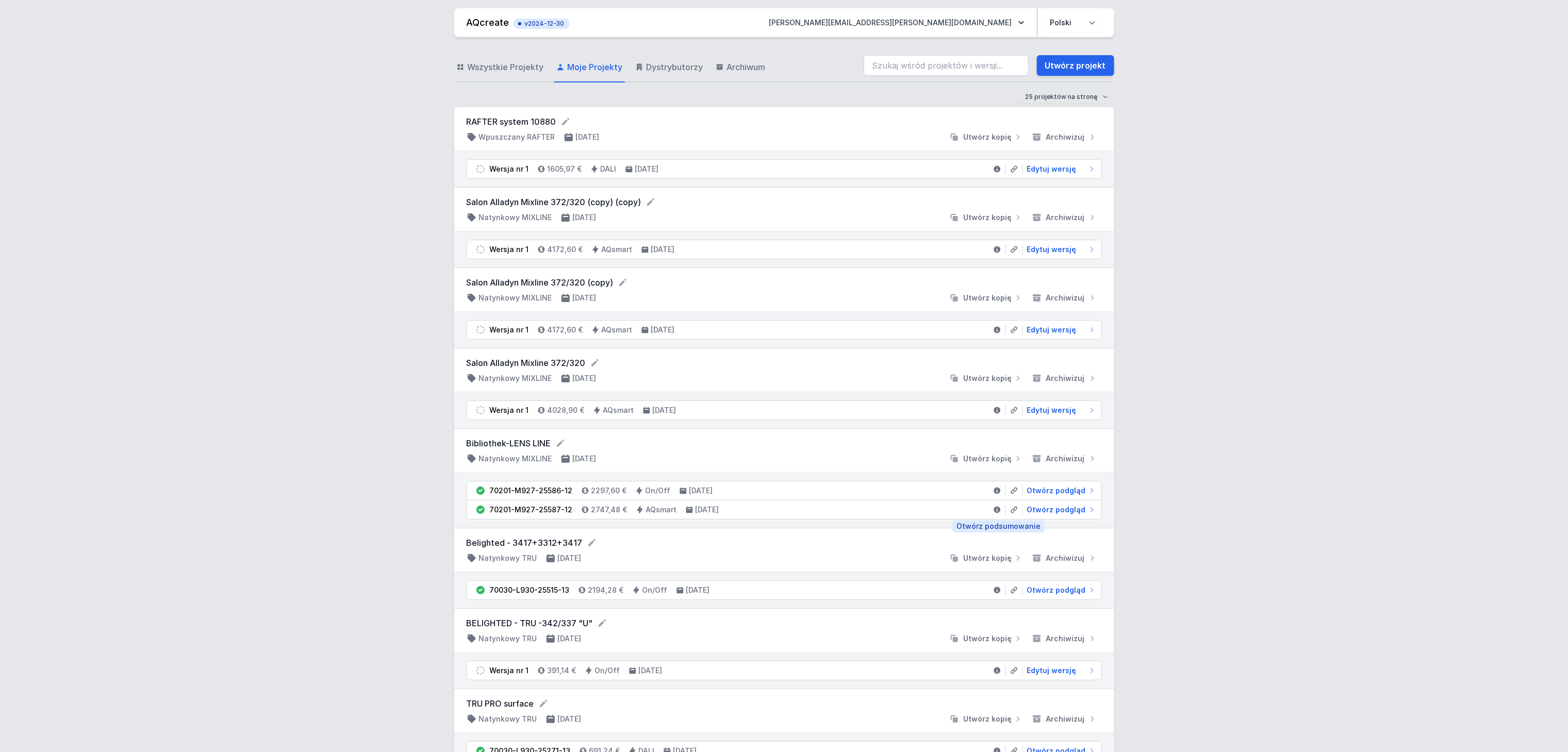
click at [997, 510] on link at bounding box center [998, 509] width 17 height 10
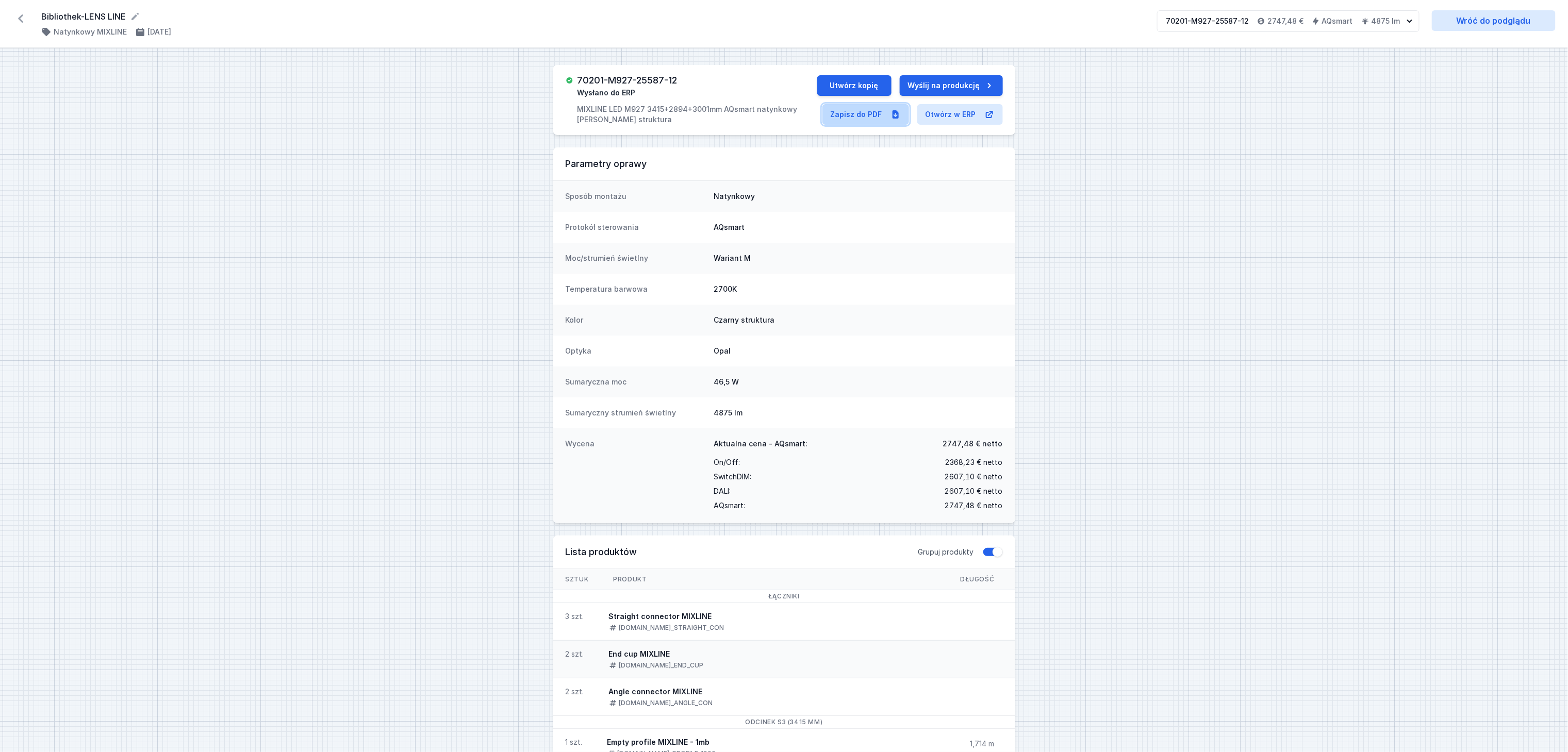
click at [861, 115] on link "Zapisz do PDF" at bounding box center [866, 115] width 86 height 21
click at [21, 17] on icon at bounding box center [20, 19] width 5 height 8
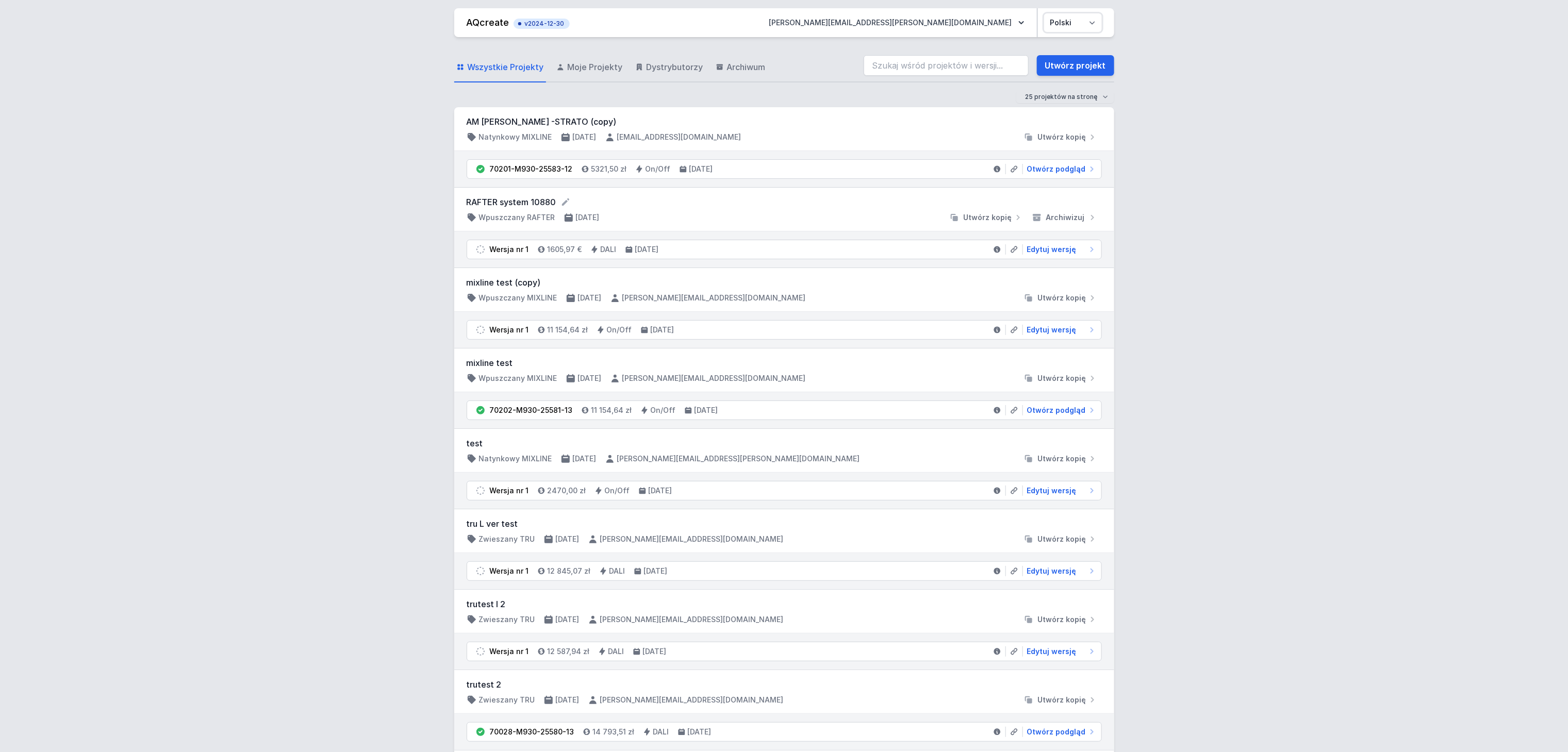
click at [1091, 19] on select "Polski English" at bounding box center [1073, 22] width 58 height 19
select select "en"
click at [1044, 13] on select "Polski English" at bounding box center [1073, 22] width 58 height 19
click at [565, 62] on span "My Projects" at bounding box center [560, 67] width 47 height 12
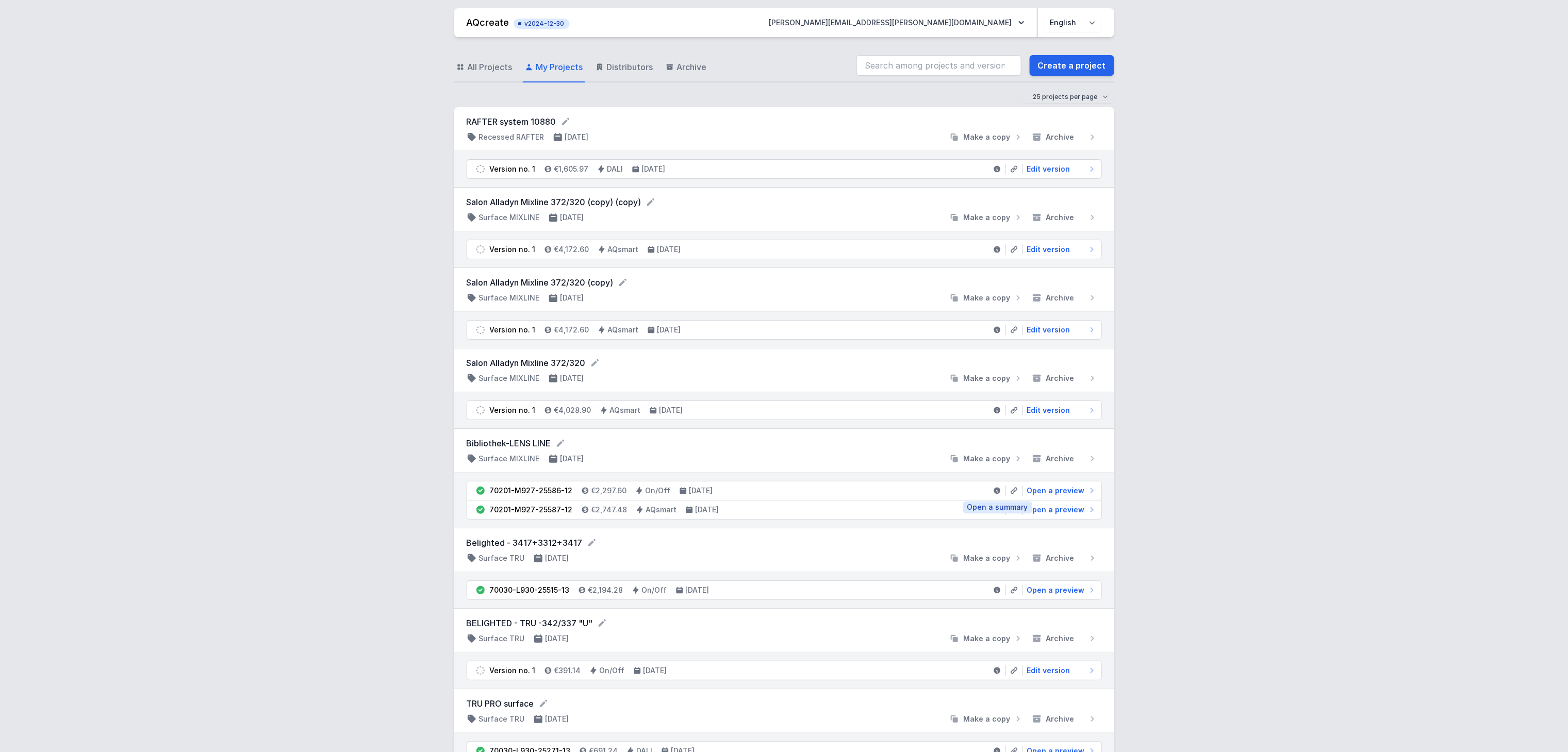
click at [996, 494] on icon at bounding box center [997, 491] width 7 height 7
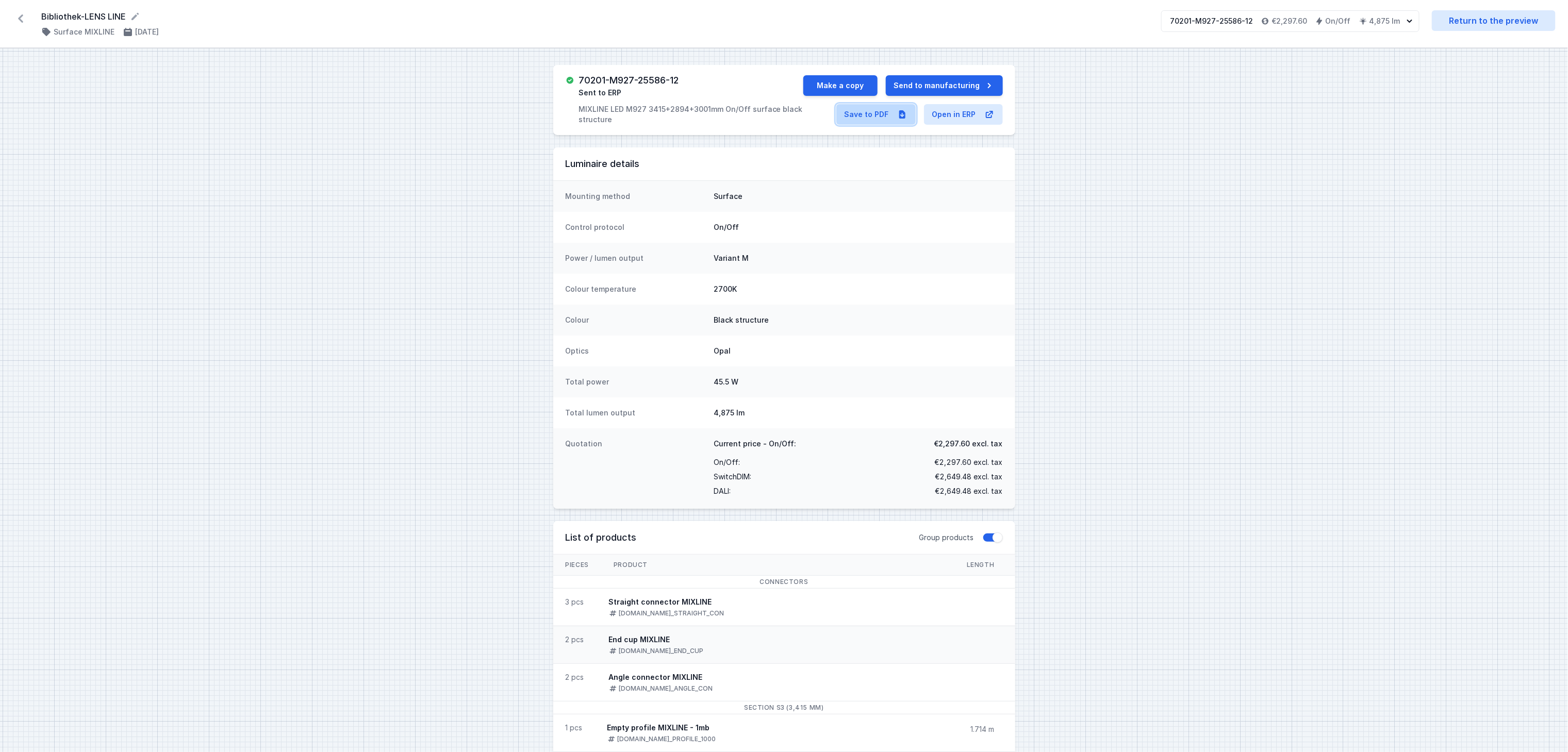
click at [870, 115] on link "Save to PDF" at bounding box center [876, 115] width 80 height 21
click at [18, 17] on icon at bounding box center [21, 19] width 17 height 17
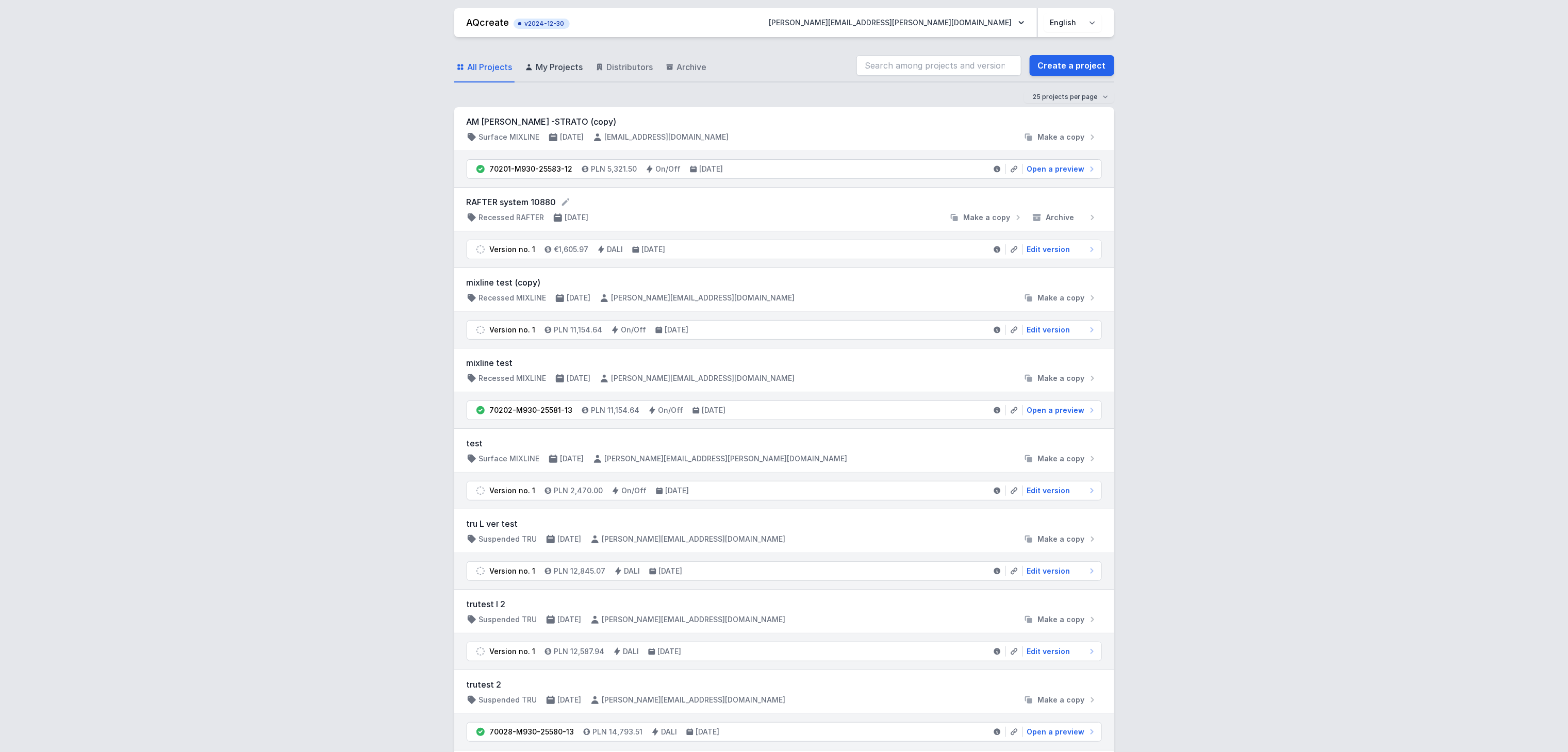
click at [561, 64] on span "My Projects" at bounding box center [560, 67] width 47 height 12
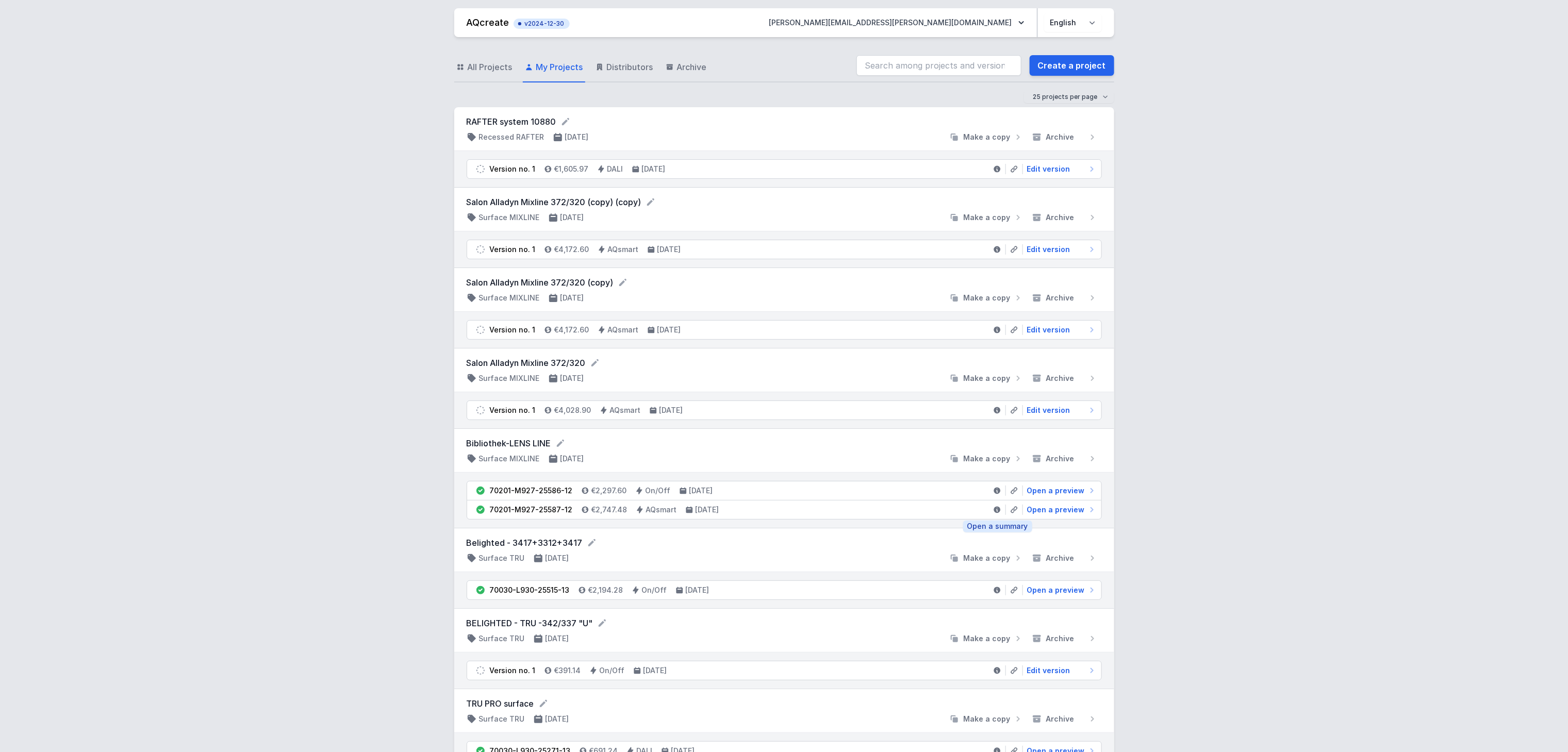
click at [996, 513] on icon at bounding box center [997, 510] width 7 height 7
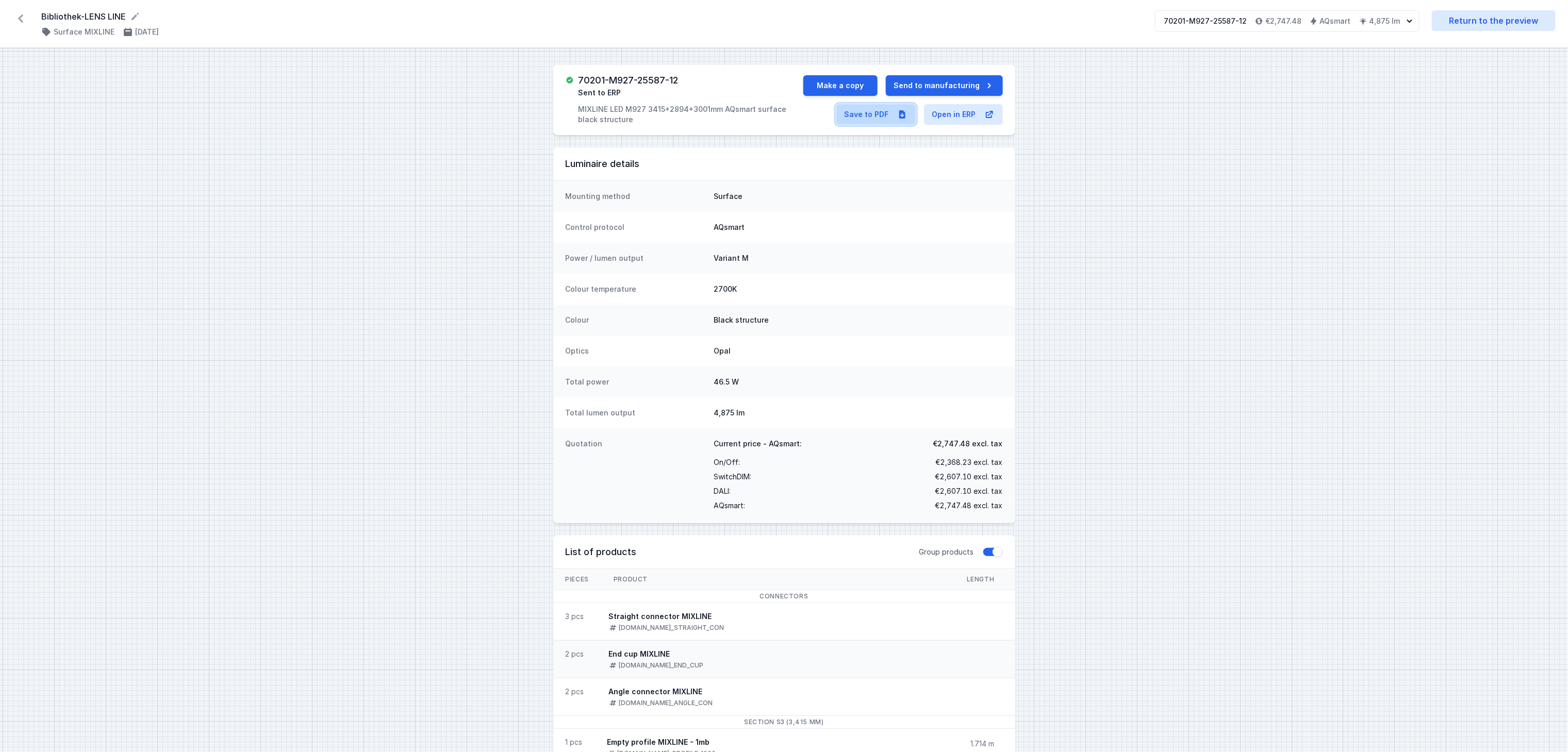
click at [866, 117] on link "Save to PDF" at bounding box center [876, 115] width 80 height 21
